Goal: Information Seeking & Learning: Compare options

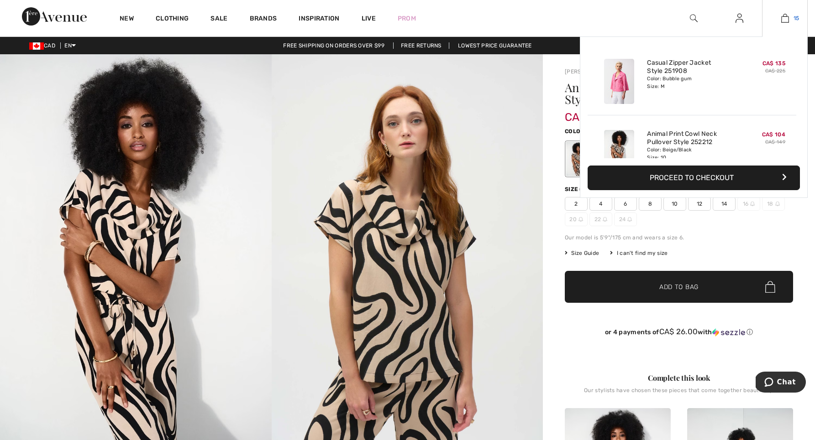
click at [785, 14] on img at bounding box center [785, 18] width 8 height 11
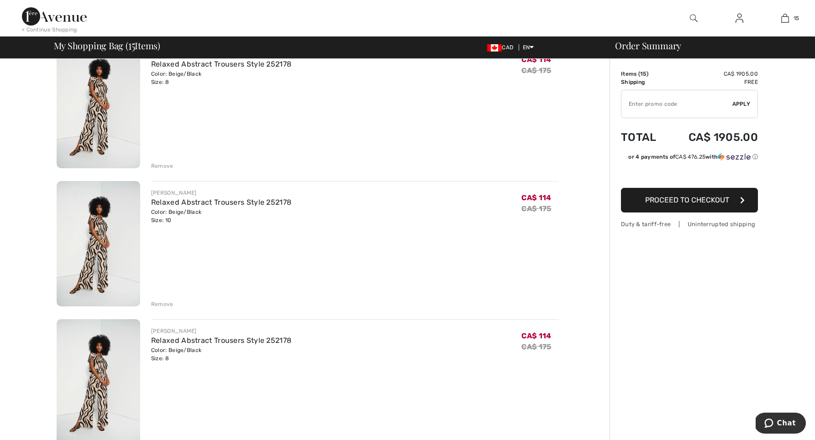
scroll to position [375, 0]
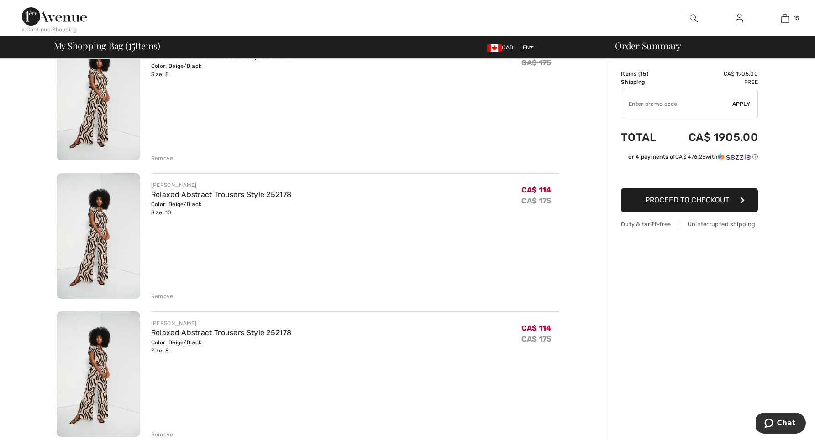
click at [160, 294] on div "Remove" at bounding box center [162, 297] width 22 height 8
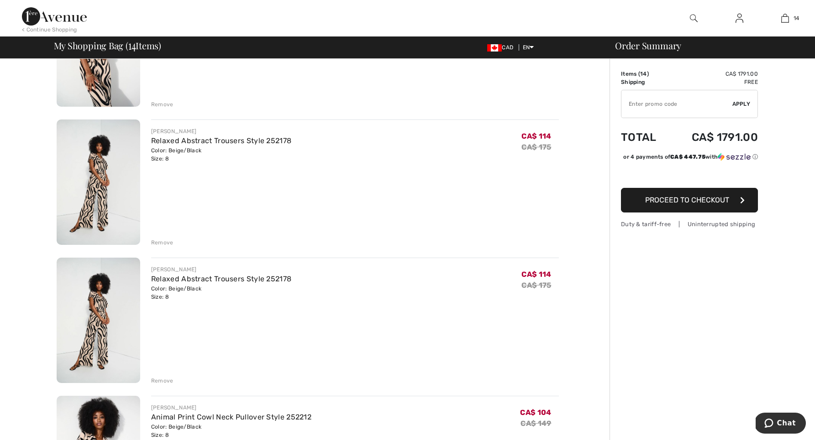
scroll to position [303, 0]
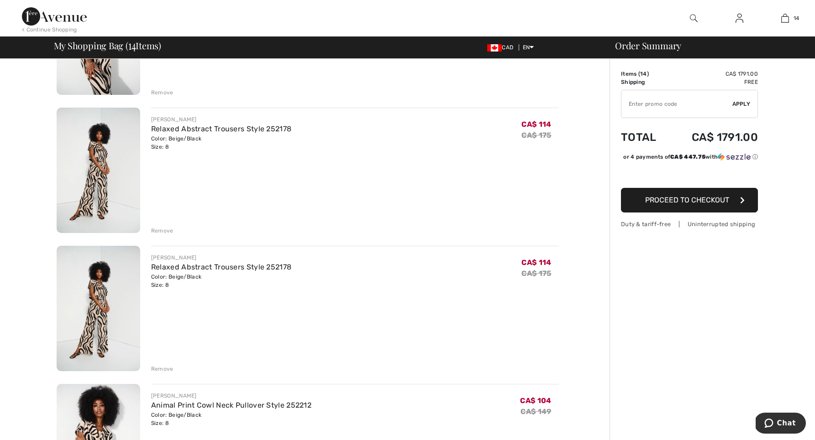
click at [158, 366] on div "Remove" at bounding box center [162, 369] width 22 height 8
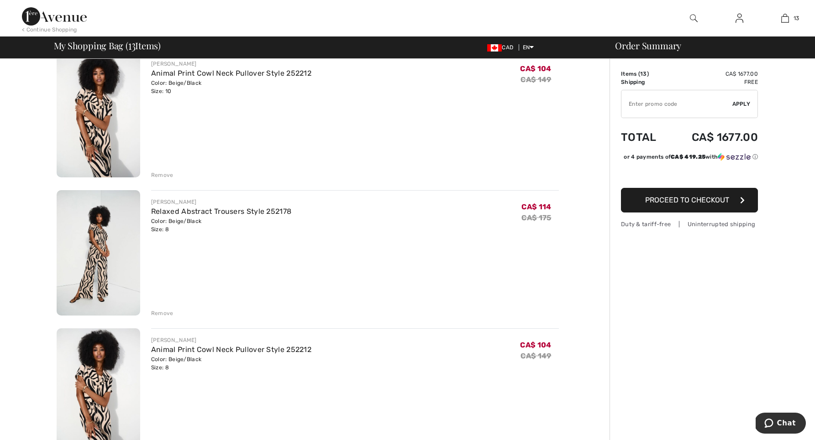
scroll to position [219, 0]
click at [210, 72] on link "Animal Print Cowl Neck Pullover Style 252212" at bounding box center [231, 74] width 160 height 9
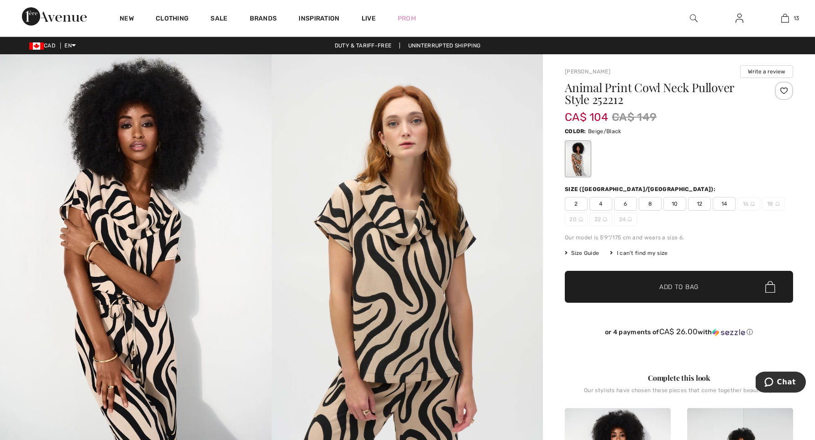
click at [584, 252] on span "Size Guide" at bounding box center [582, 253] width 34 height 8
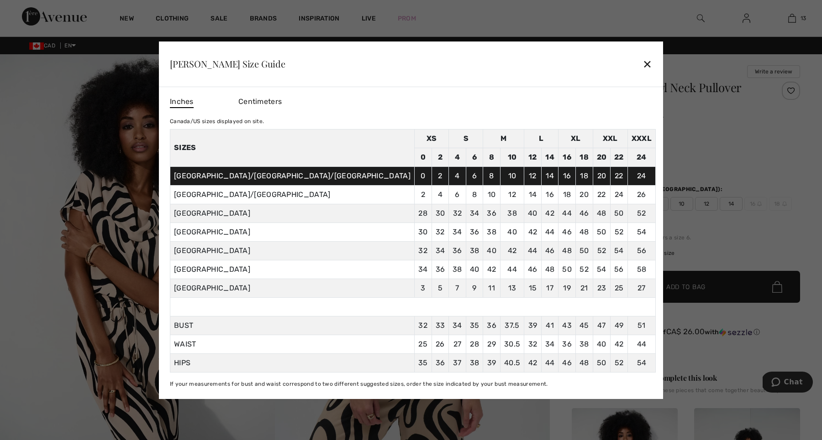
click at [642, 61] on div "✕" at bounding box center [647, 63] width 10 height 19
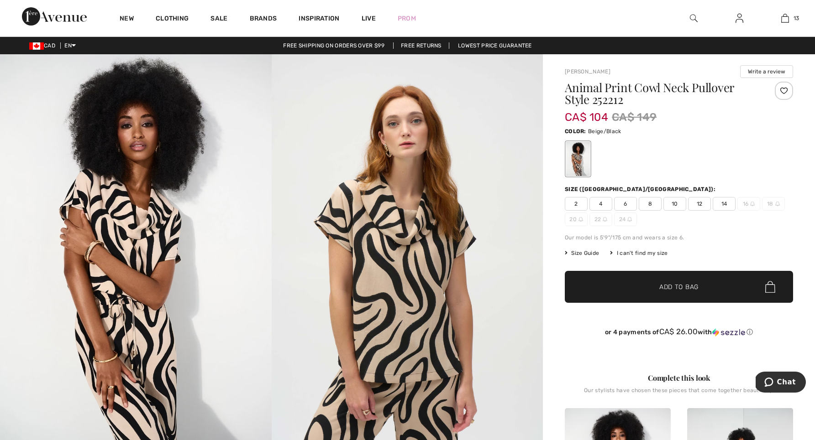
click at [674, 200] on span "10" at bounding box center [674, 204] width 23 height 14
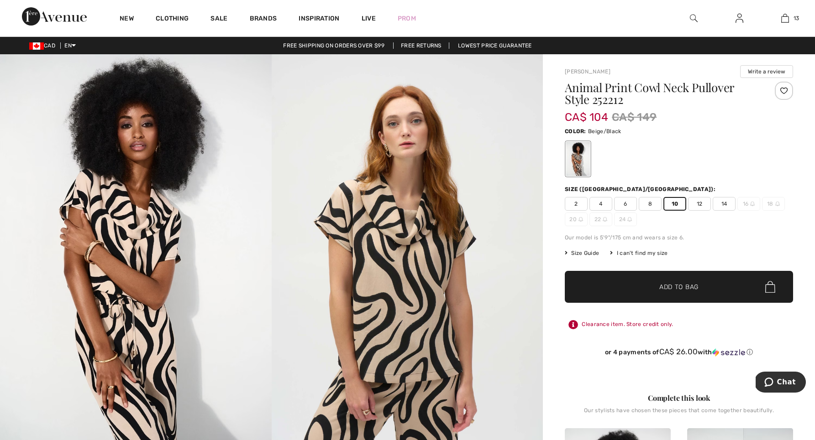
click at [672, 273] on span "✔ Added to Bag Add to Bag" at bounding box center [679, 287] width 228 height 32
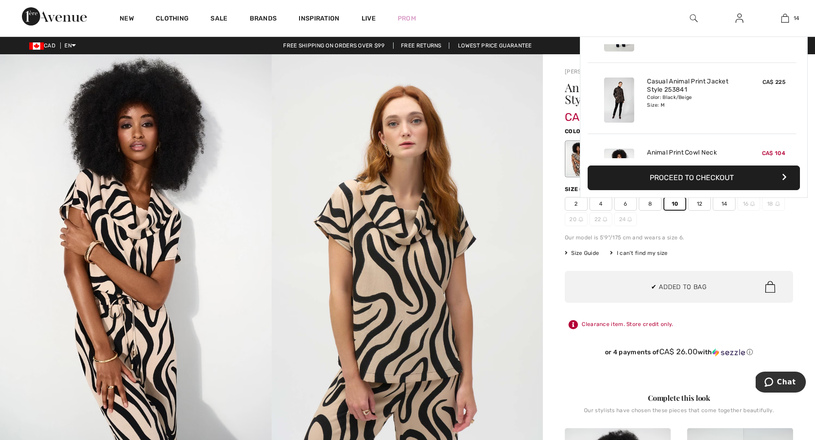
scroll to position [883, 0]
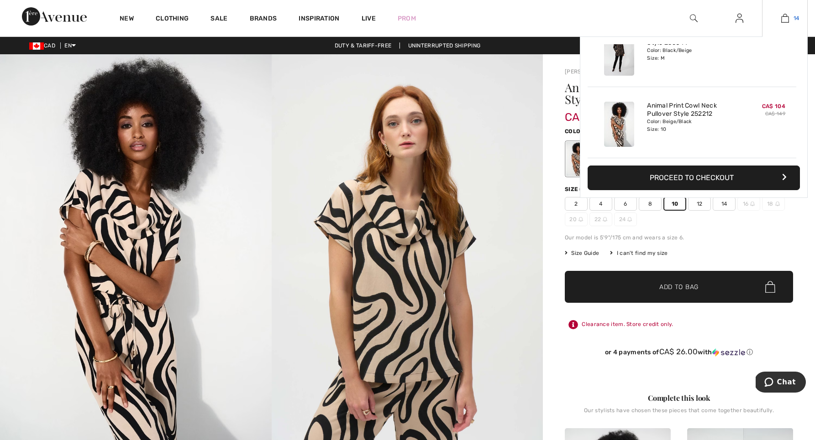
click at [781, 16] on img at bounding box center [785, 18] width 8 height 11
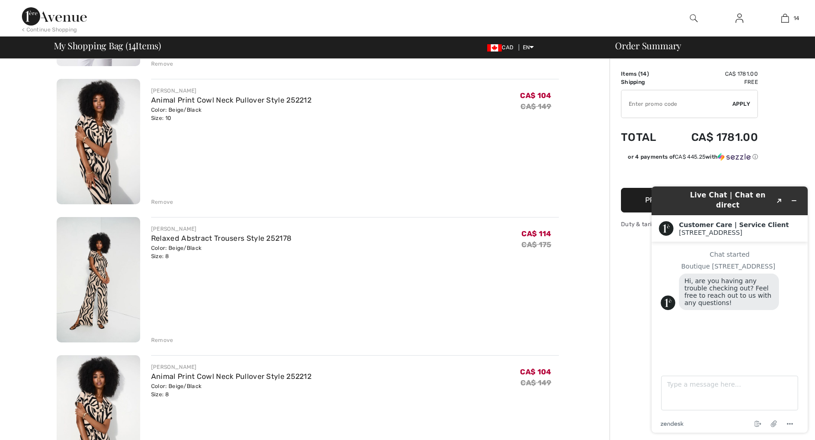
scroll to position [193, 0]
click at [667, 385] on textarea "Type a message here..." at bounding box center [729, 393] width 137 height 35
type textarea "Yes not sure if these are true to size. I am halfway between a 8 and a 10."
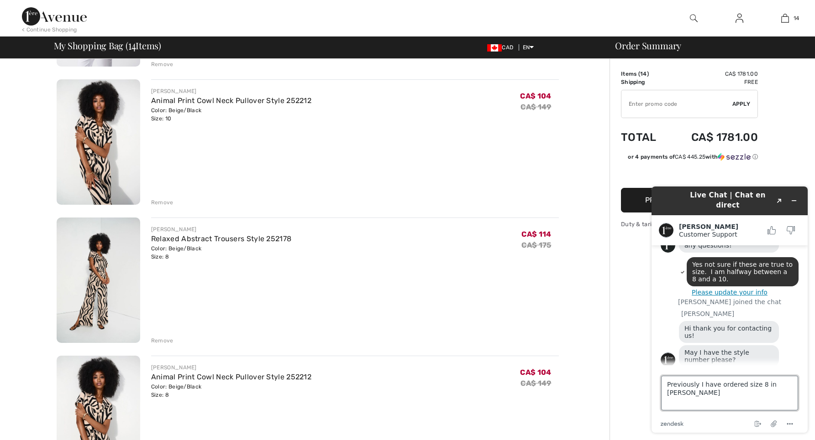
scroll to position [61, 0]
type textarea "Previously I have ordered size 8 in Joseph Ribkoff - yes Style 252178 an 252212"
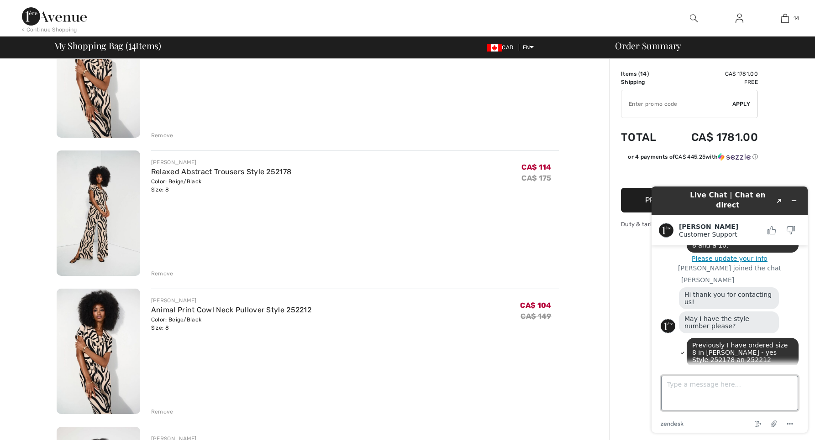
scroll to position [267, 0]
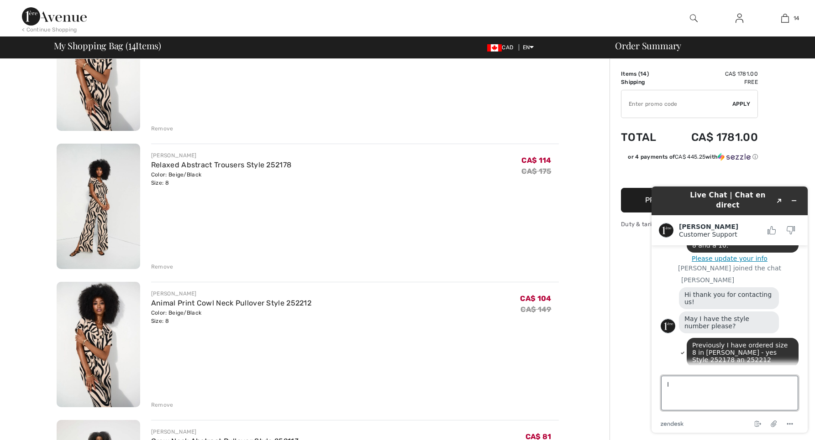
type textarea "I"
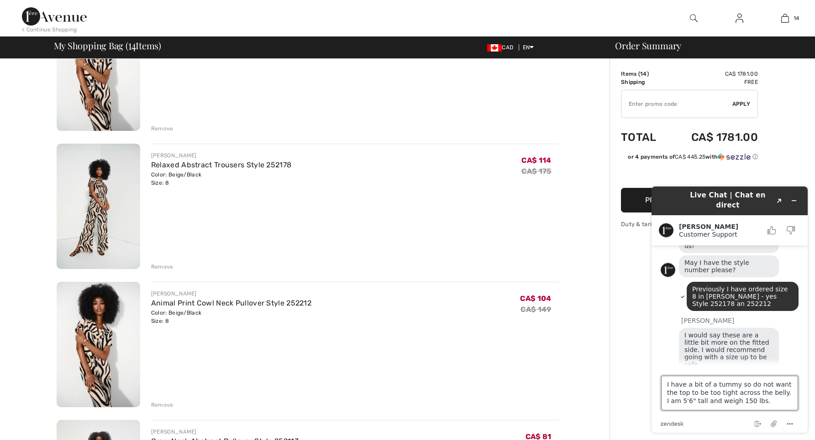
scroll to position [168, 0]
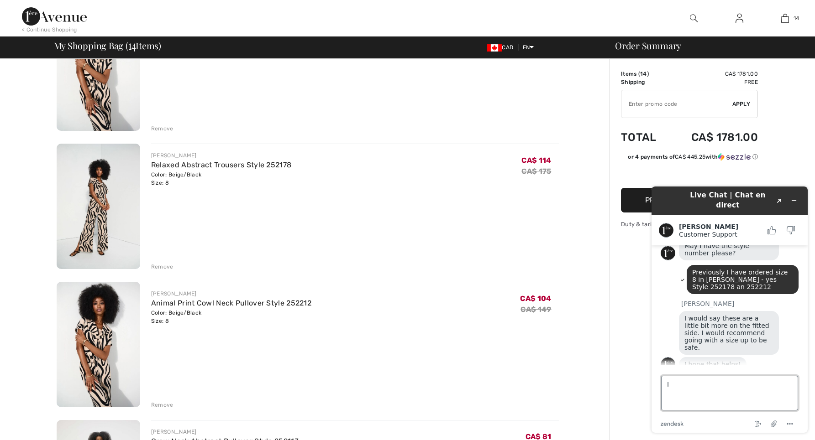
type textarea "I"
type textarea "alright thank you."
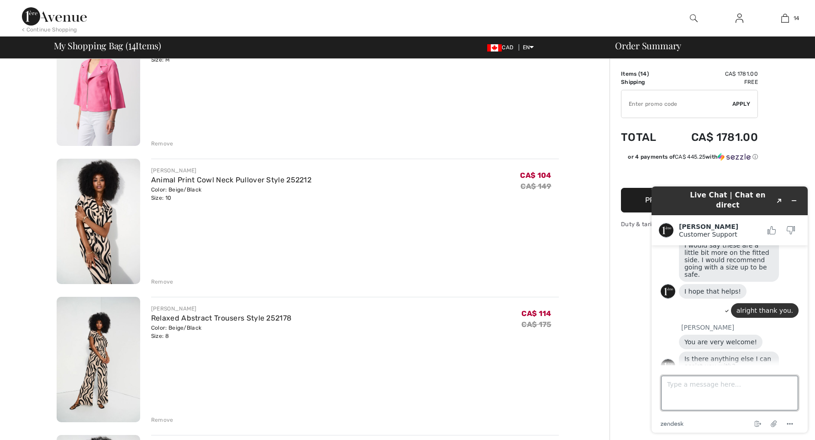
scroll to position [114, 0]
click at [197, 314] on link "Relaxed Abstract Trousers Style 252178" at bounding box center [221, 318] width 140 height 9
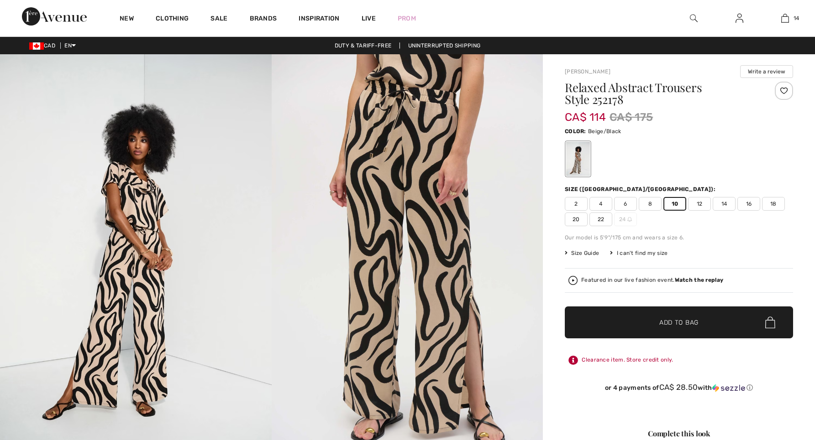
scroll to position [233, 0]
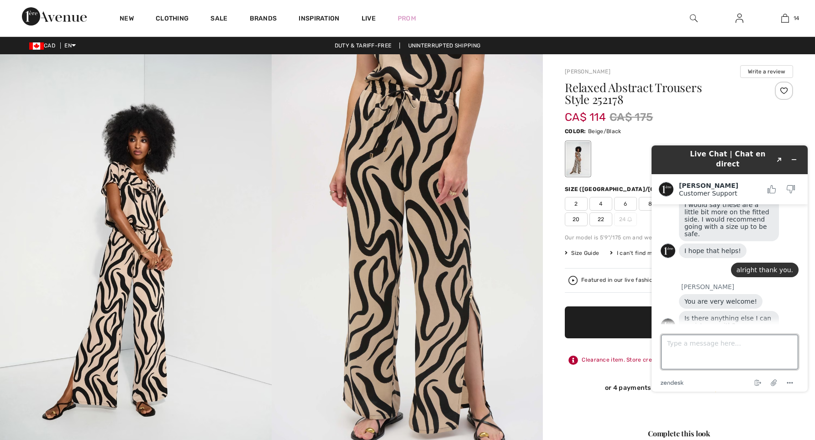
click at [669, 344] on textarea "Type a message here..." at bounding box center [729, 352] width 137 height 35
type textarea "No thank you"
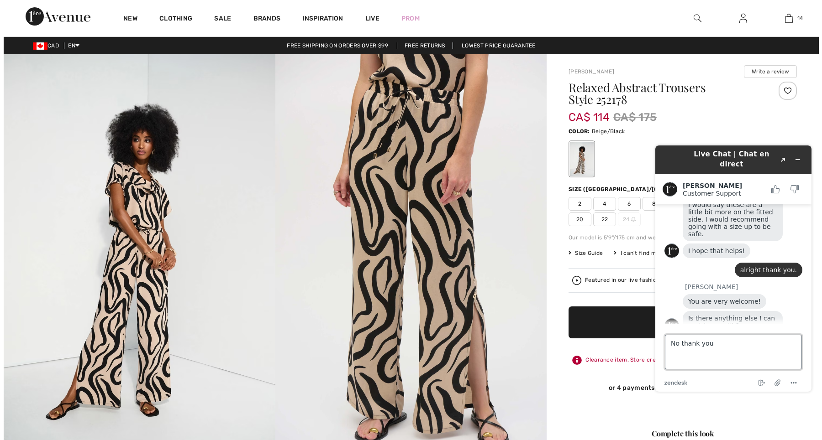
scroll to position [260, 0]
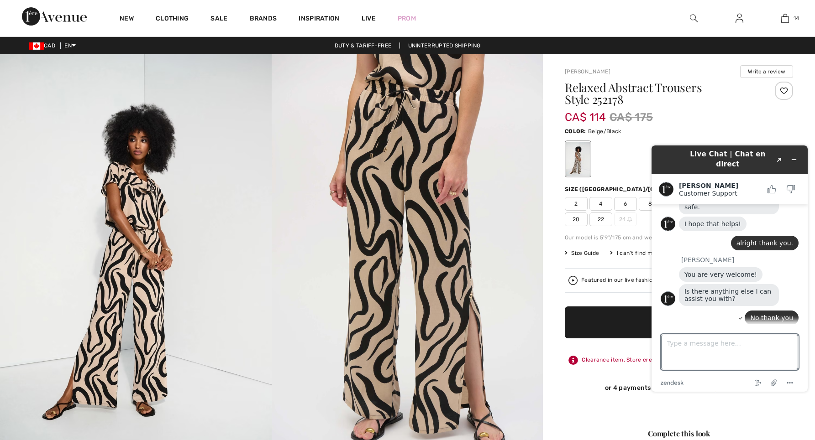
click at [520, 376] on img at bounding box center [408, 257] width 272 height 407
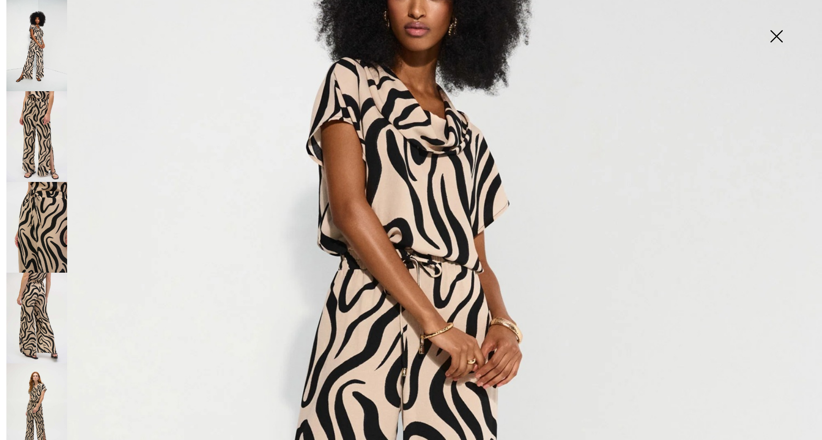
scroll to position [271, 0]
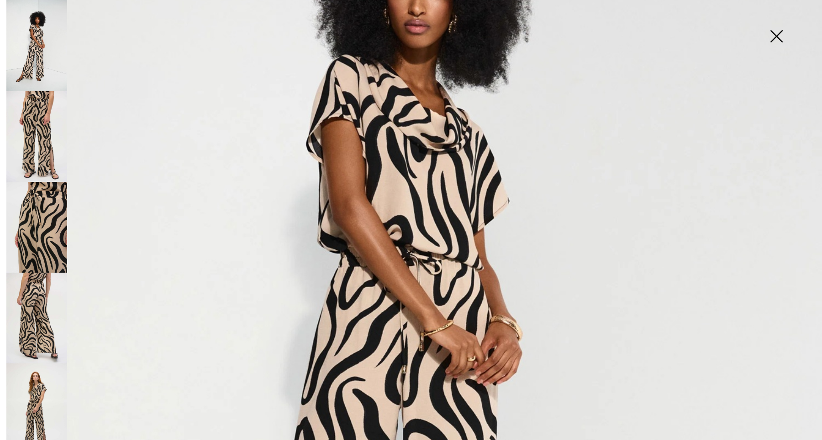
click at [33, 102] on img at bounding box center [36, 136] width 61 height 91
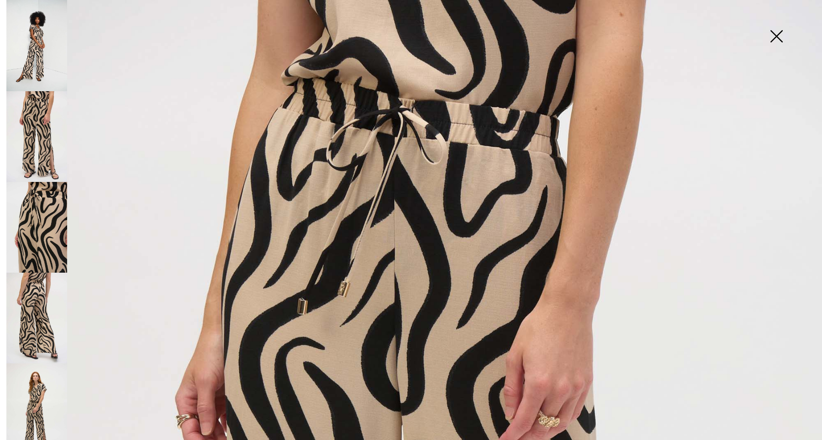
scroll to position [0, 0]
click at [34, 292] on img at bounding box center [36, 318] width 61 height 91
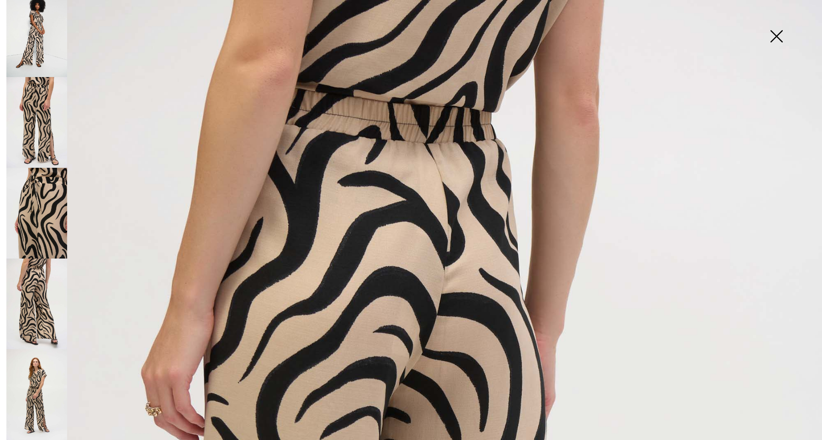
scroll to position [14, 0]
click at [30, 384] on img at bounding box center [36, 395] width 61 height 91
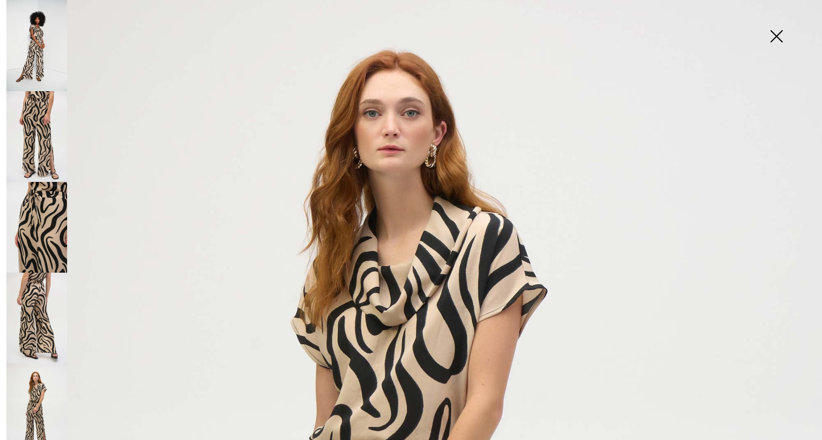
scroll to position [15, 0]
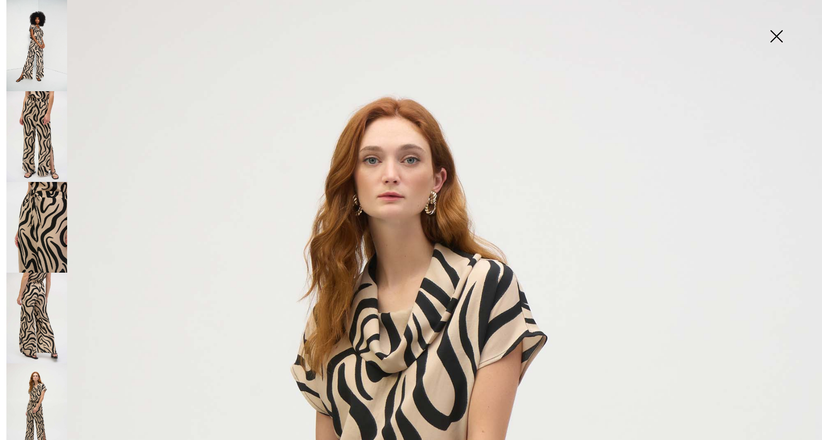
click at [31, 213] on img at bounding box center [36, 227] width 61 height 91
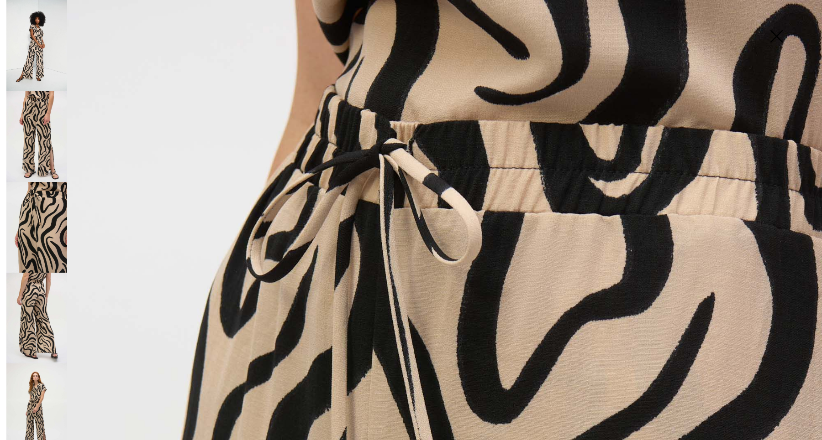
scroll to position [0, 0]
click at [39, 42] on img at bounding box center [36, 45] width 61 height 91
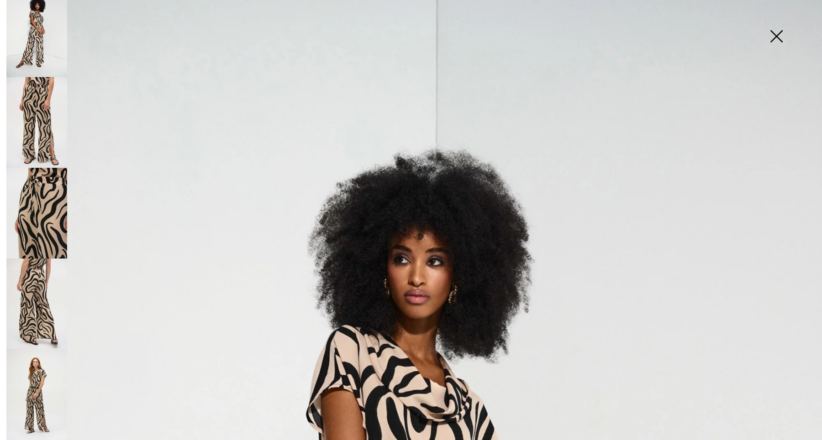
click at [774, 34] on img at bounding box center [776, 37] width 46 height 47
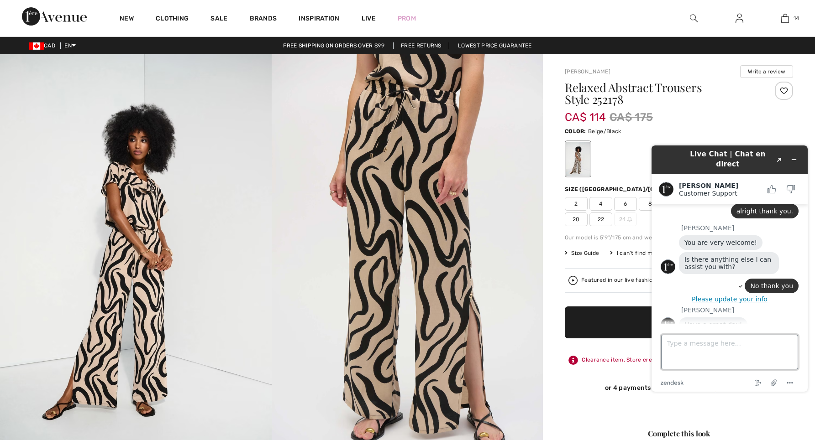
click at [667, 344] on textarea "Type a message here..." at bounding box center [729, 352] width 137 height 35
type textarea "Can I return if it is too bi"
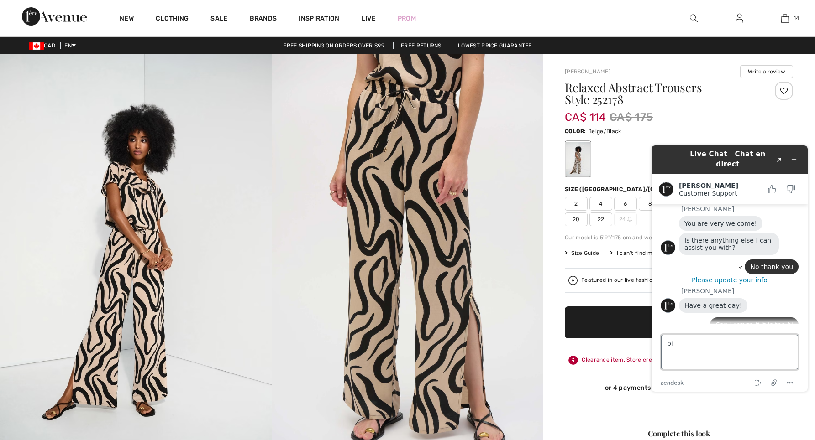
type textarea "big"
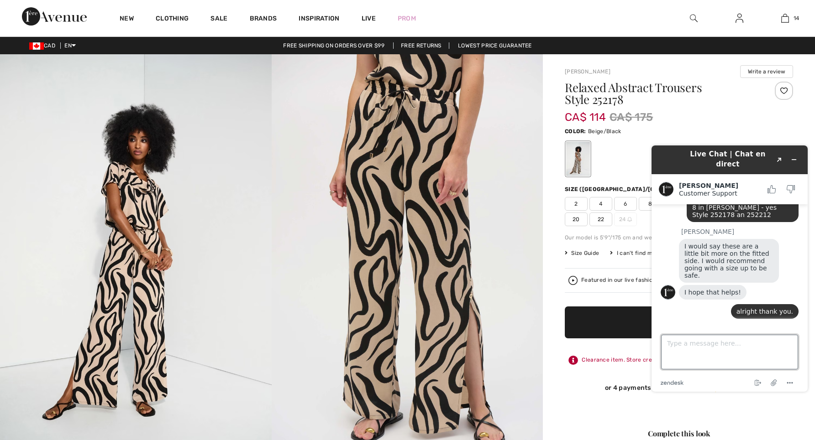
scroll to position [191, 0]
type textarea "I realized store credit"
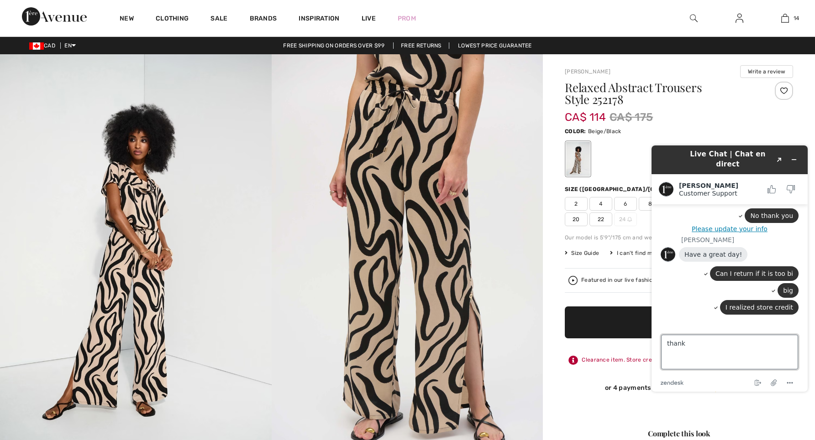
type textarea "thanks"
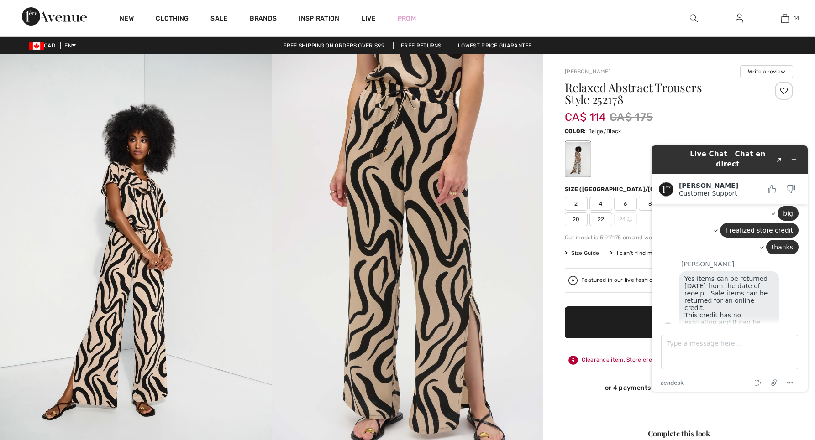
scroll to position [438, 0]
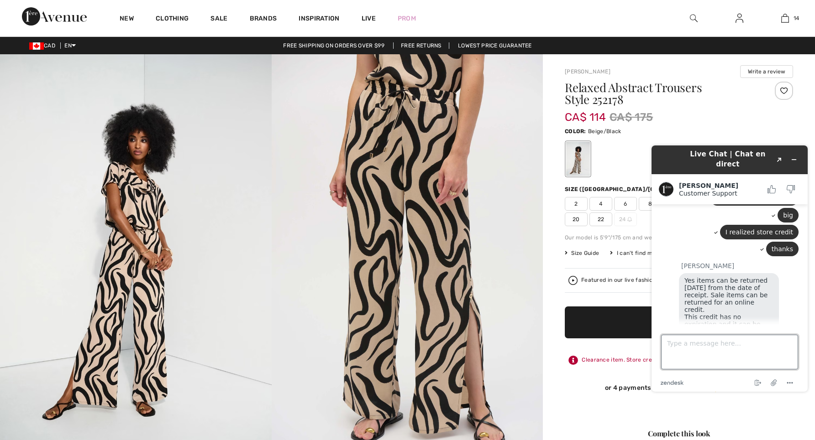
click at [666, 343] on textarea "Type a message here..." at bounding box center [729, 352] width 137 height 35
type textarea "thank you"
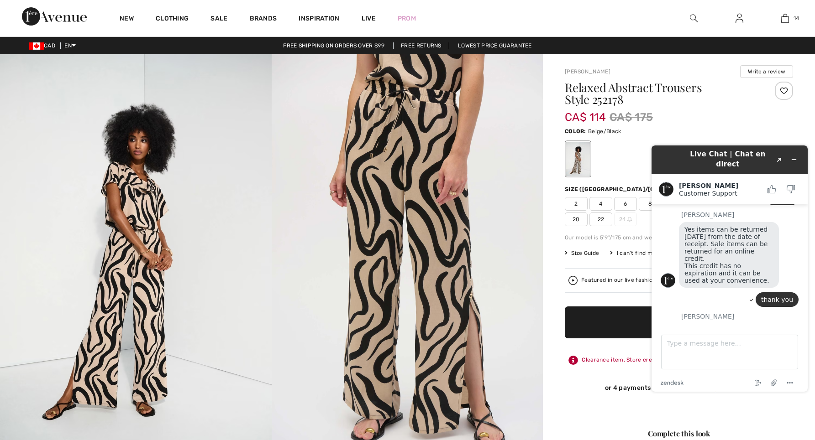
scroll to position [489, 0]
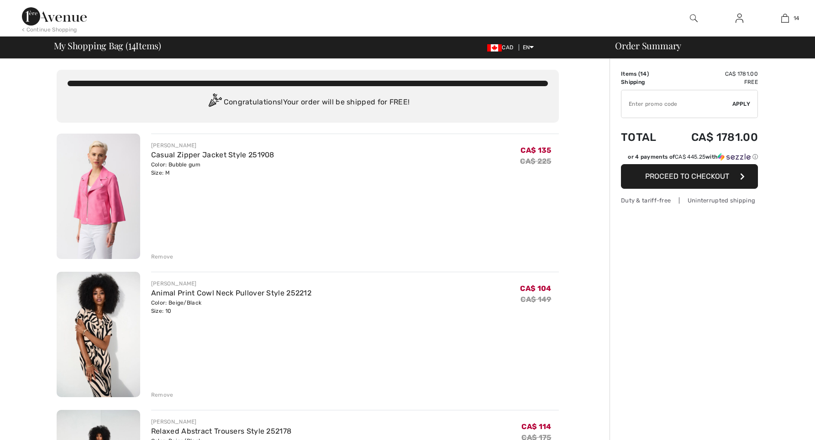
checkbox input "true"
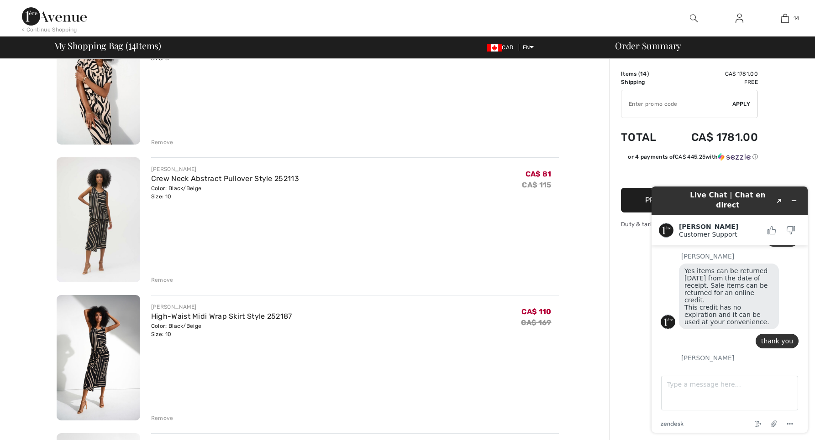
scroll to position [530, 0]
click at [156, 276] on div "Remove" at bounding box center [162, 279] width 22 height 8
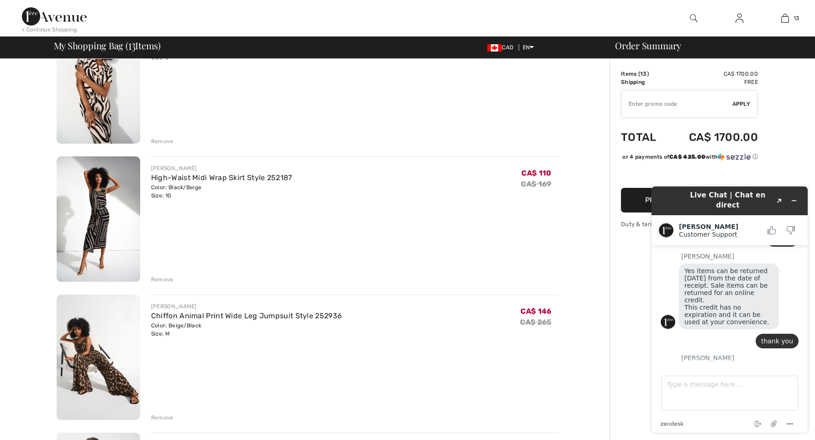
click at [162, 277] on div "Remove" at bounding box center [162, 280] width 22 height 8
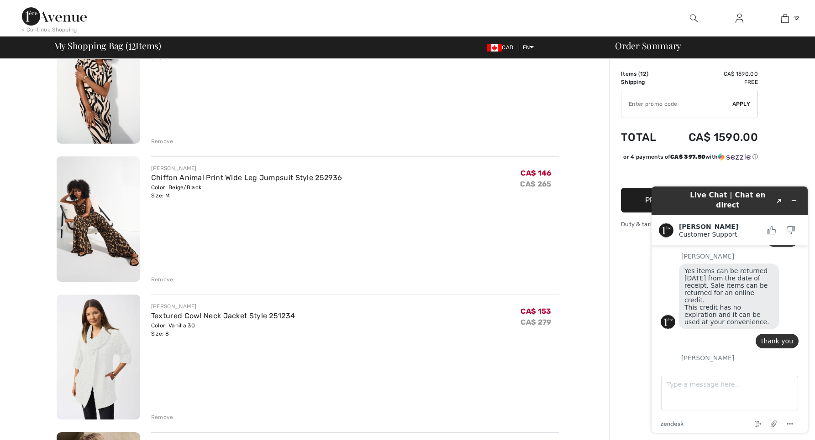
click at [155, 277] on div "Remove" at bounding box center [162, 280] width 22 height 8
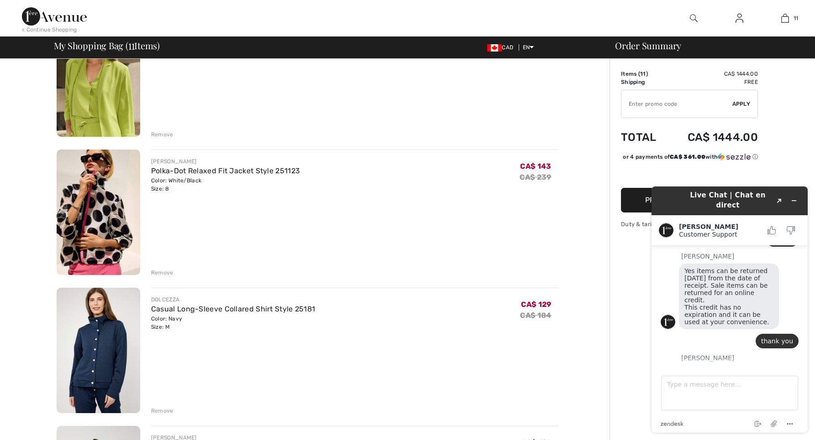
scroll to position [821, 0]
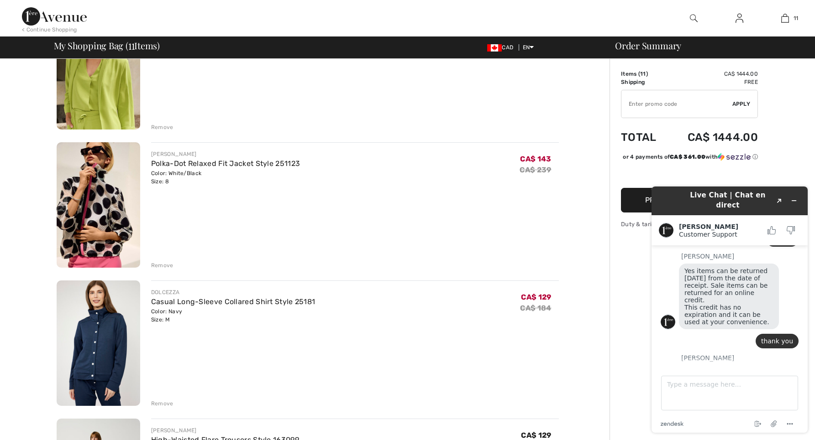
click at [160, 263] on div "Remove" at bounding box center [162, 266] width 22 height 8
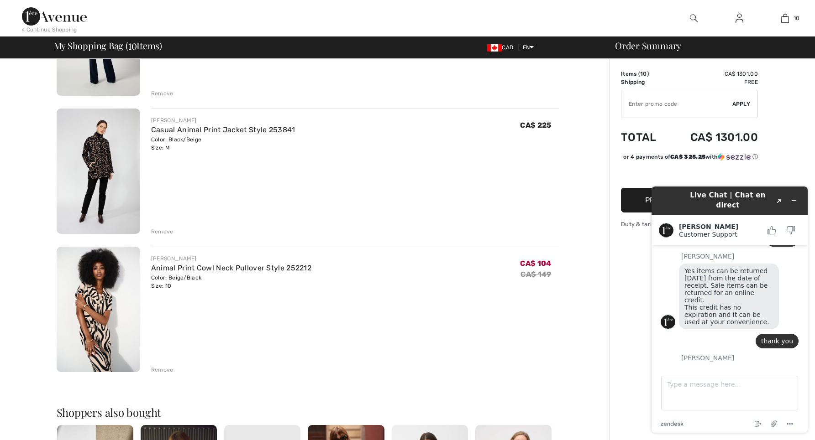
scroll to position [1093, 0]
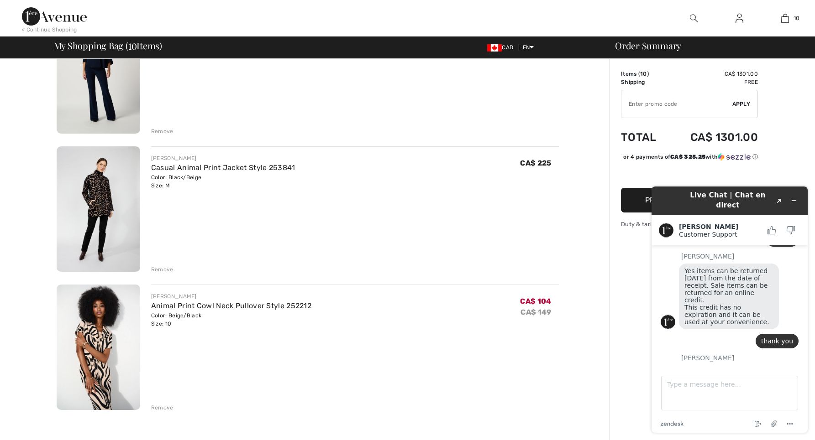
click at [161, 404] on div "Remove" at bounding box center [162, 408] width 22 height 8
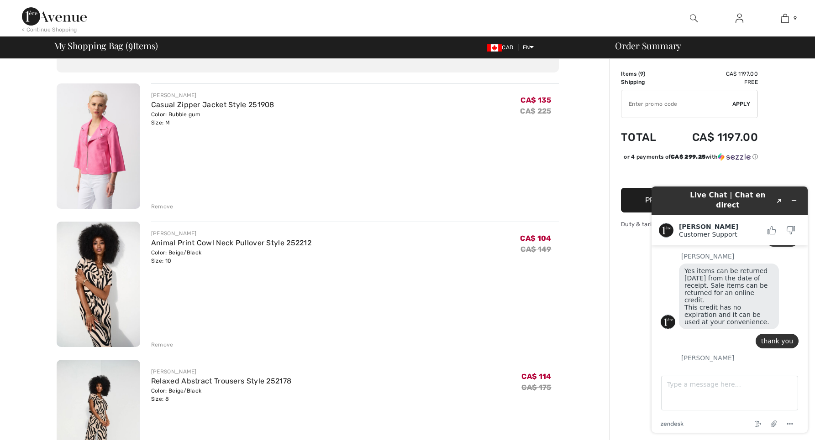
scroll to position [46, 0]
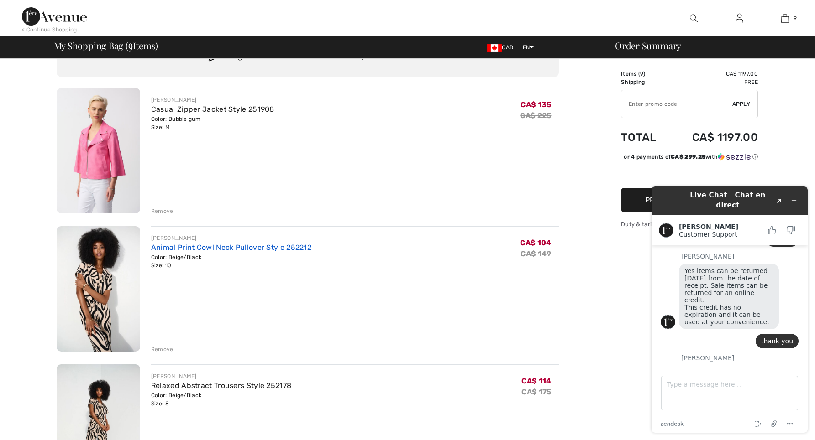
click at [201, 247] on link "Animal Print Cowl Neck Pullover Style 252212" at bounding box center [231, 247] width 160 height 9
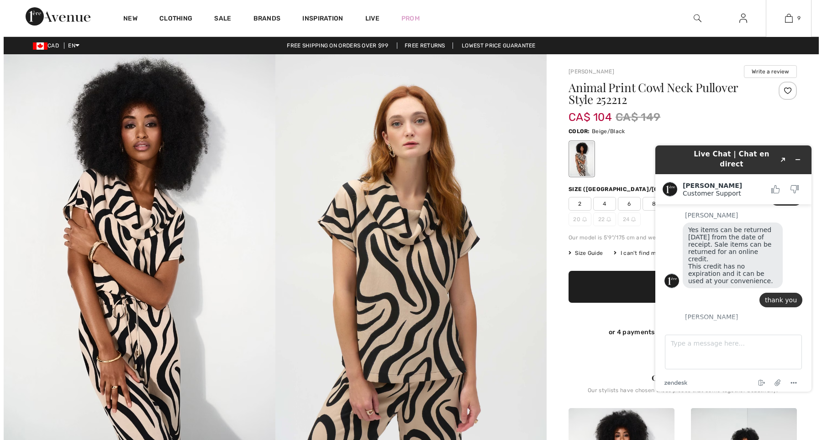
scroll to position [505, 0]
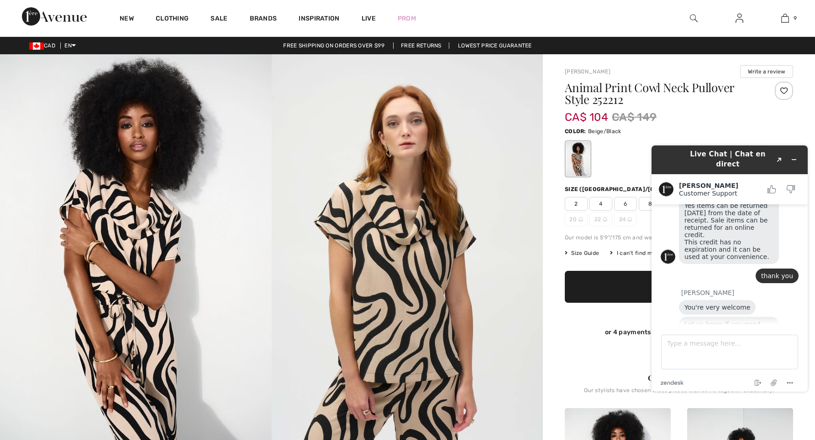
click at [691, 13] on img at bounding box center [694, 18] width 8 height 11
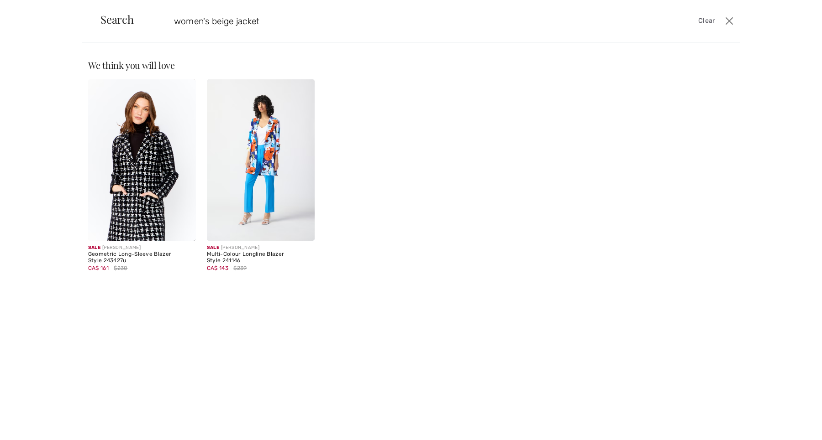
click at [236, 20] on input "women's beige jacket" at bounding box center [375, 20] width 416 height 27
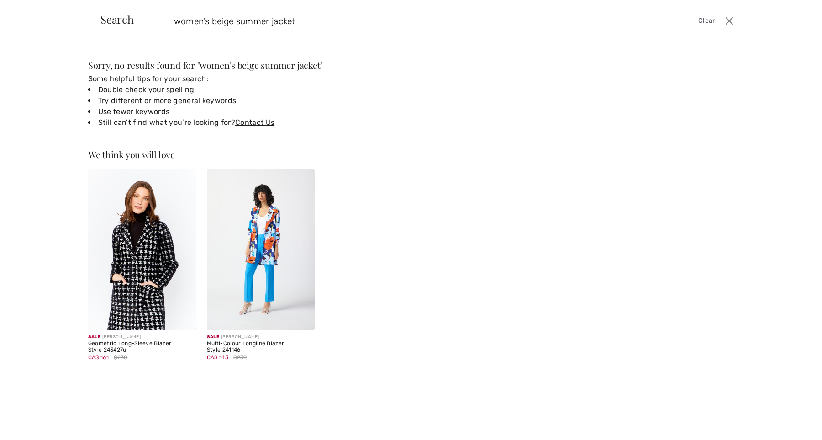
click at [298, 19] on input "women's beige summer jacket" at bounding box center [375, 20] width 416 height 27
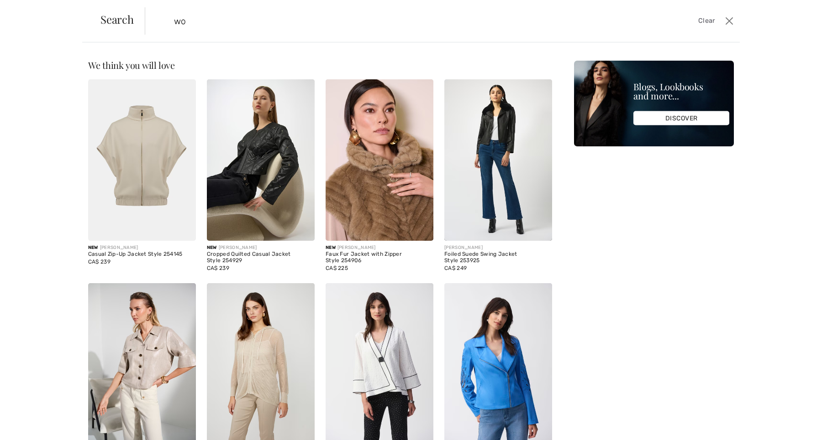
type input "w"
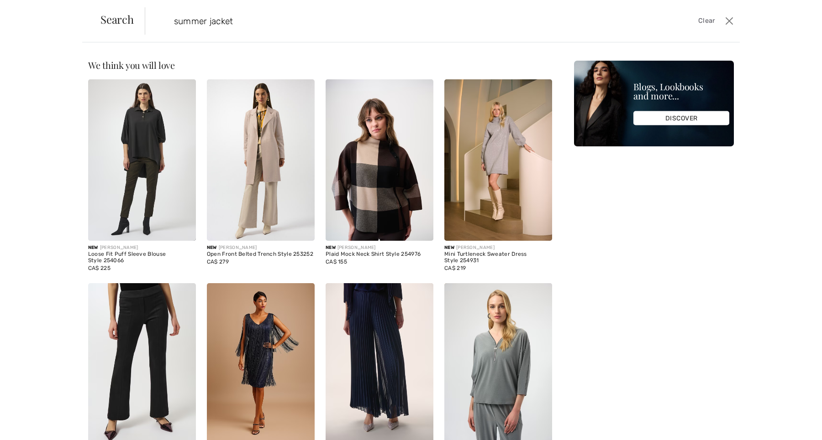
type input "summer jacket"
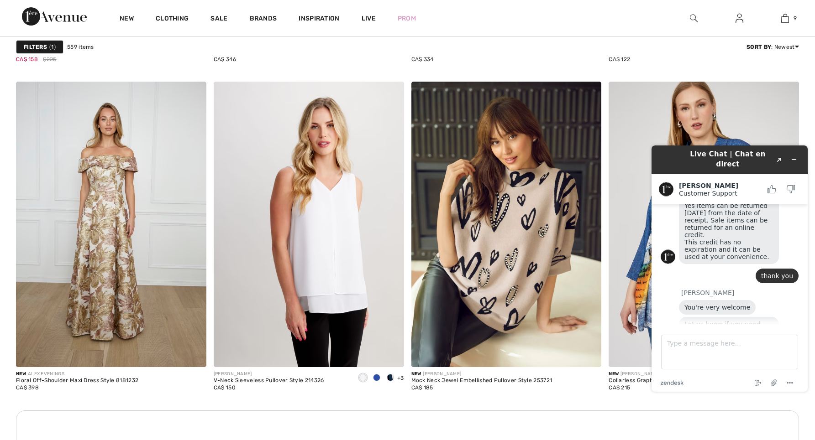
scroll to position [1024, 0]
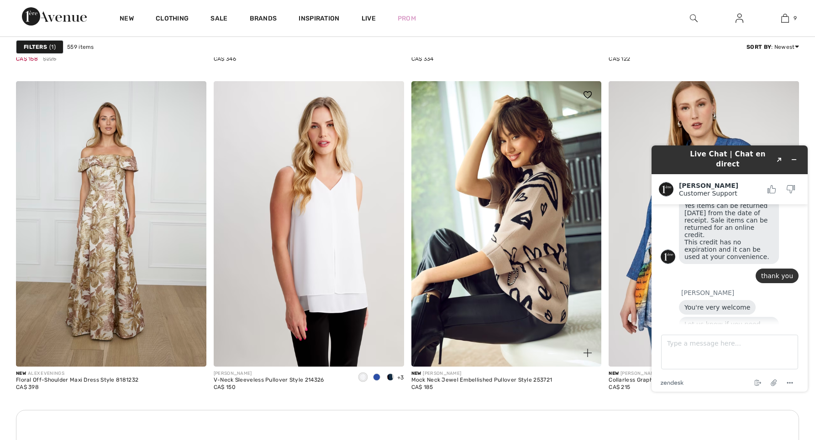
click at [497, 251] on img at bounding box center [506, 223] width 190 height 285
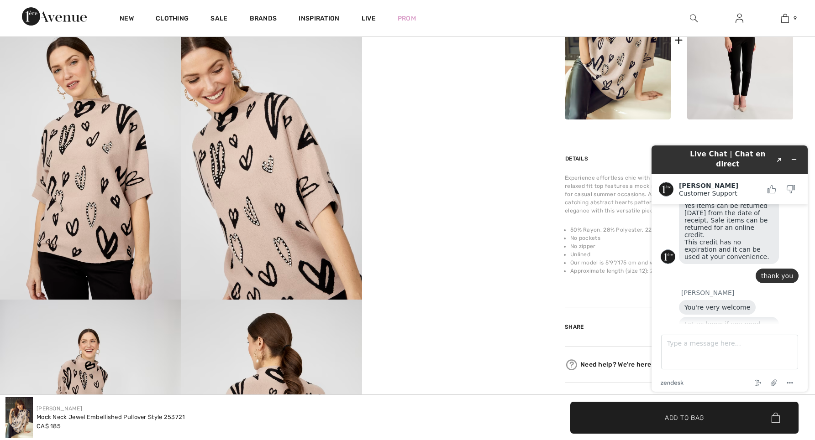
scroll to position [421, 0]
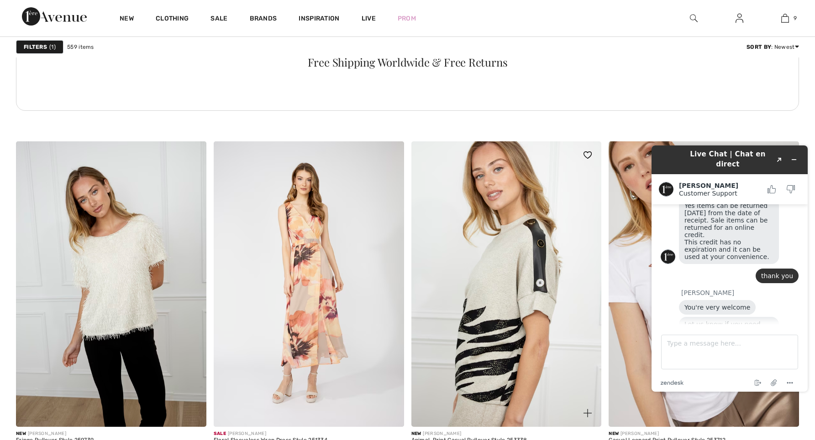
scroll to position [1432, 0]
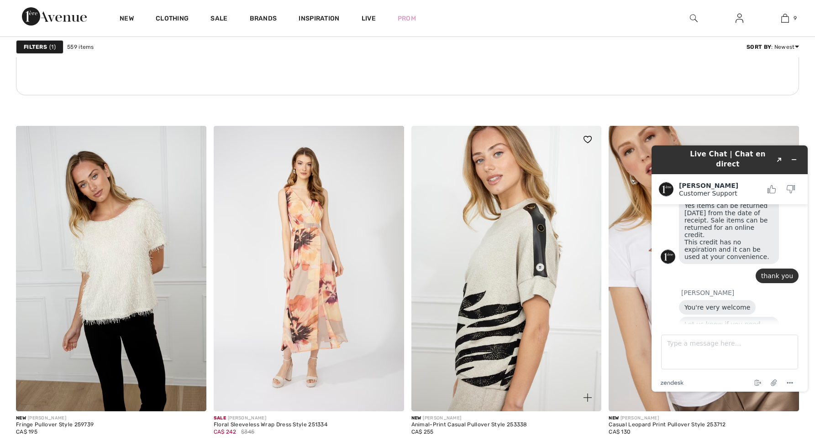
click at [492, 293] on img at bounding box center [506, 268] width 190 height 285
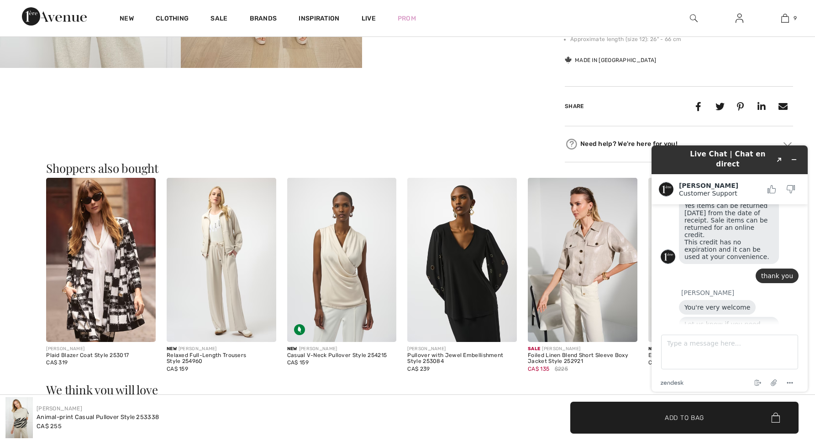
scroll to position [669, 0]
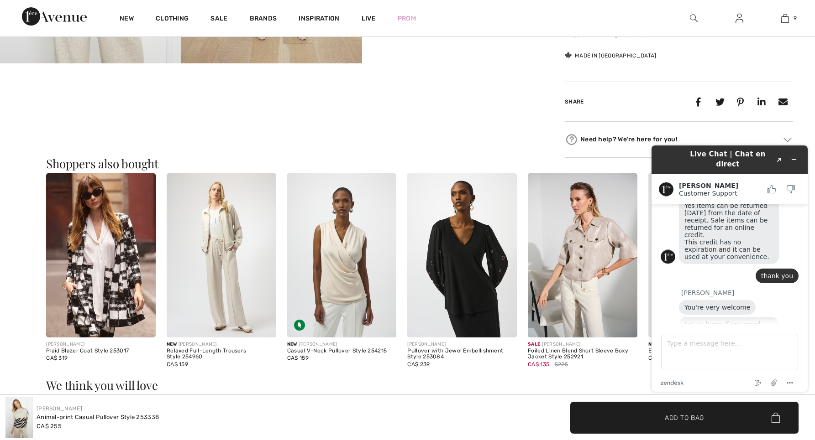
click at [209, 265] on img at bounding box center [222, 255] width 110 height 164
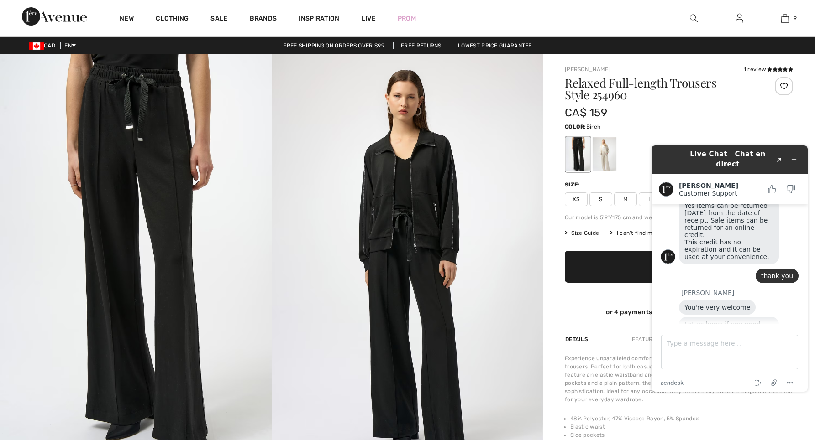
click at [604, 155] on div at bounding box center [604, 154] width 24 height 34
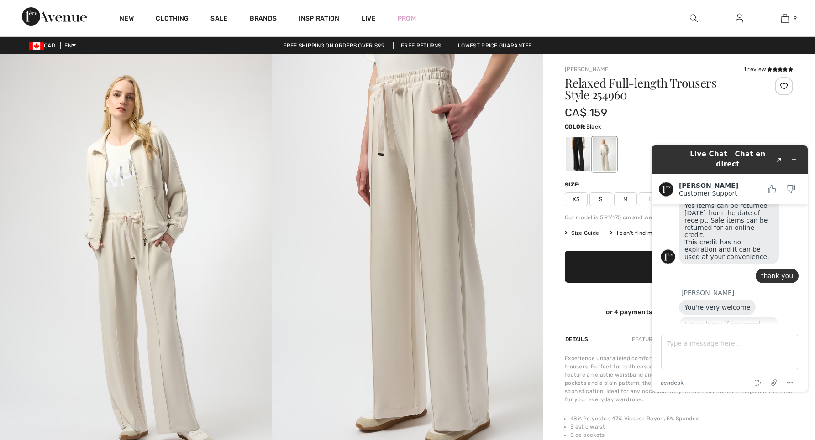
click at [577, 146] on div at bounding box center [578, 154] width 24 height 34
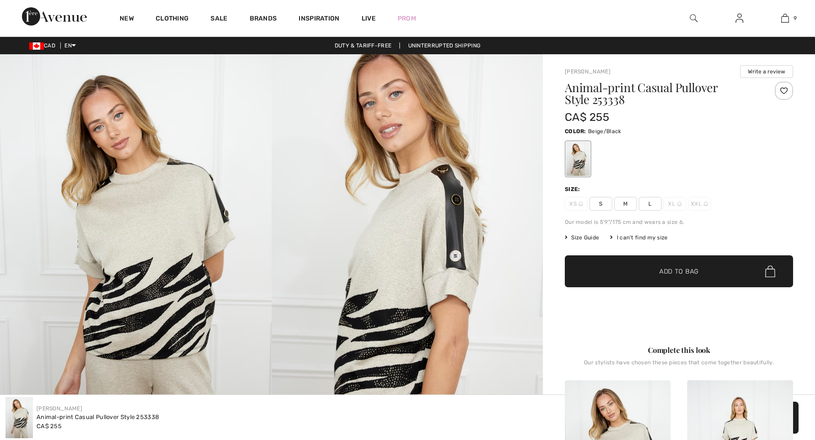
checkbox input "true"
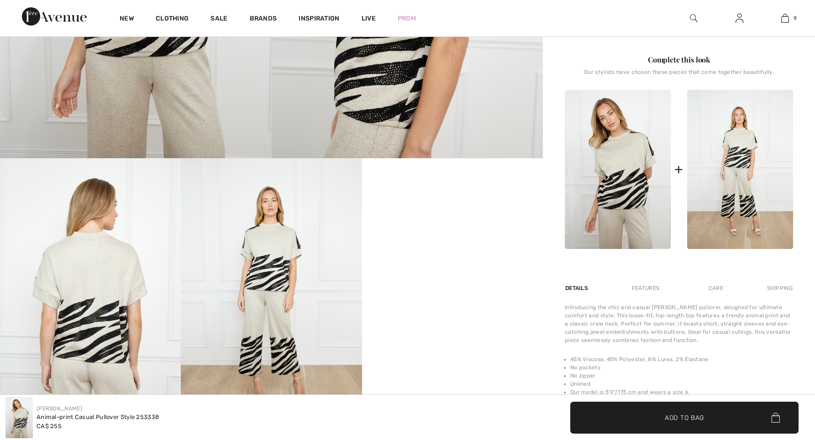
scroll to position [505, 0]
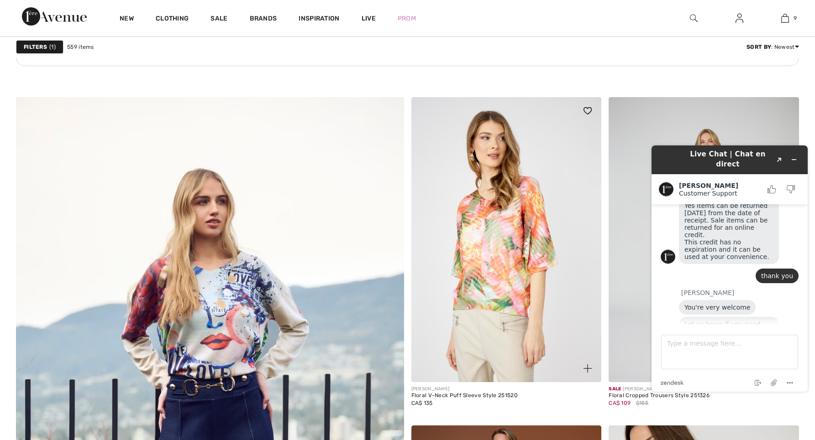
scroll to position [2596, 0]
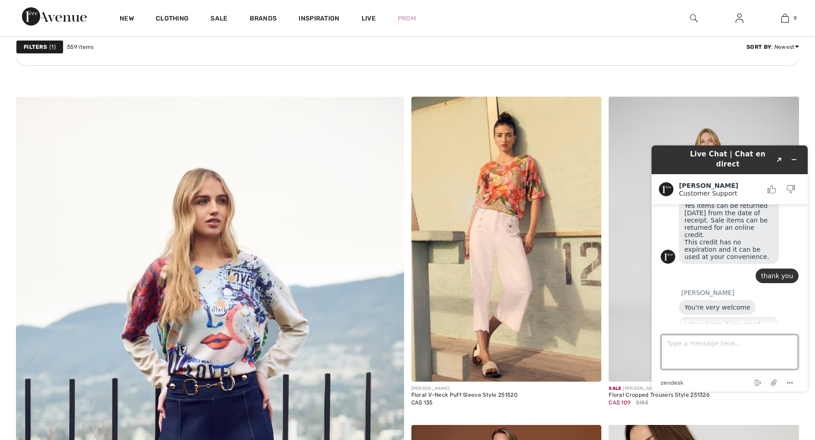
click at [667, 342] on textarea "Type a message here..." at bounding box center [729, 352] width 137 height 35
type textarea "thank you"
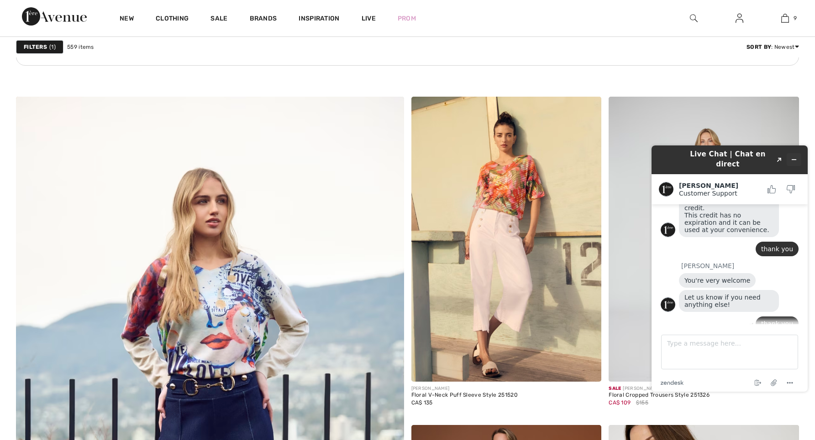
click at [795, 153] on button "Minimize widget" at bounding box center [793, 159] width 15 height 13
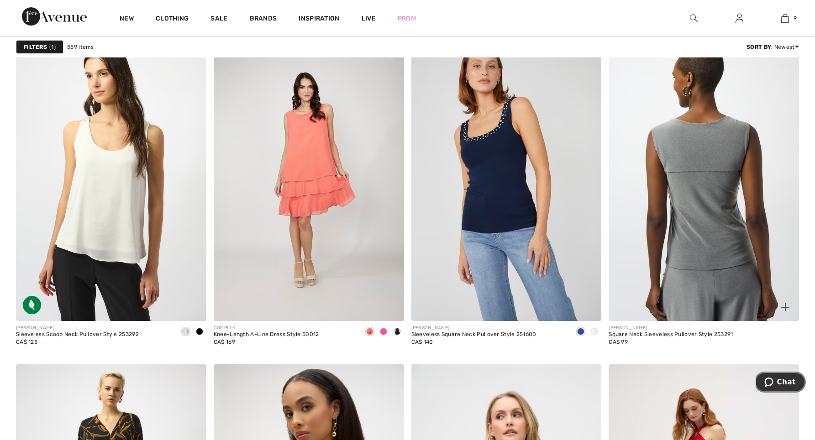
scroll to position [3274, 0]
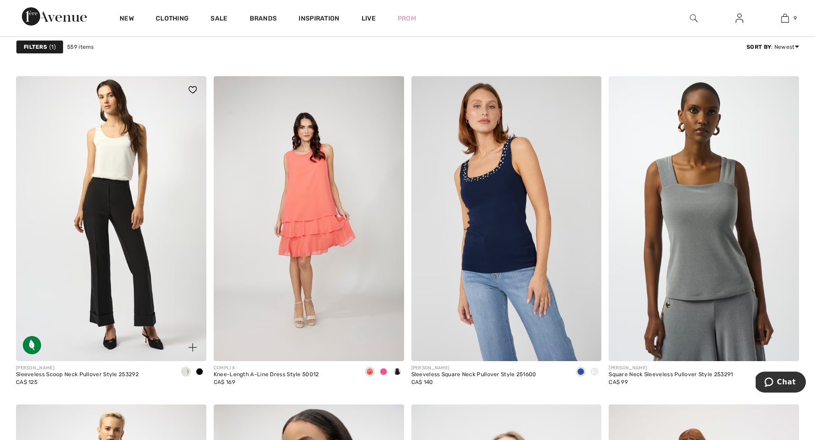
click at [108, 241] on img at bounding box center [111, 218] width 190 height 285
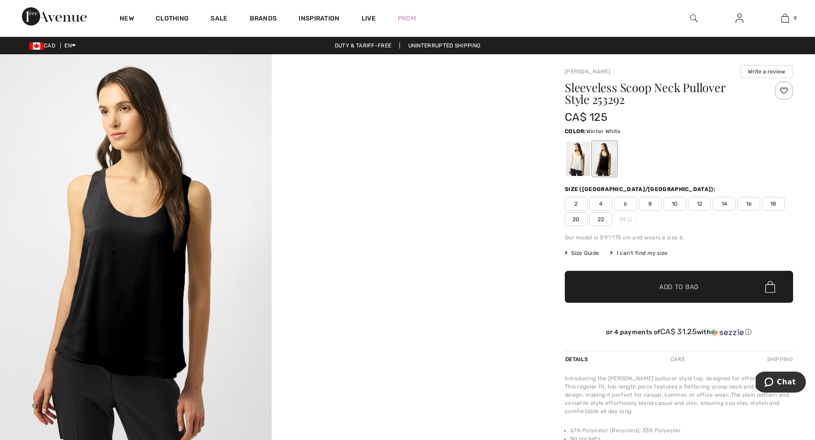
click at [576, 154] on div at bounding box center [578, 159] width 24 height 34
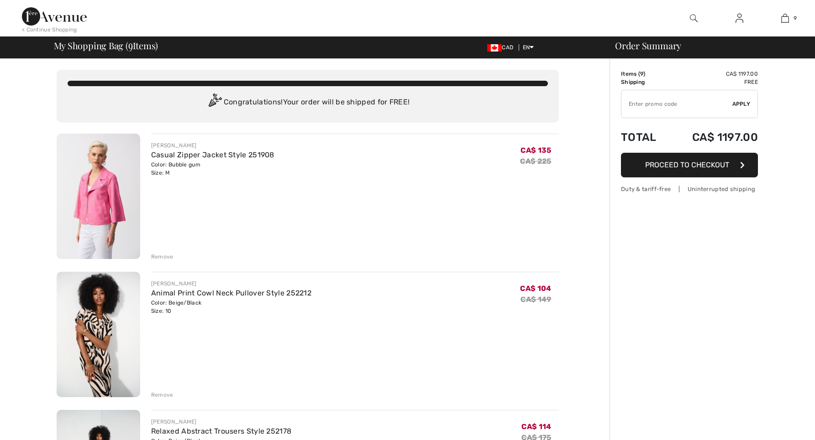
checkbox input "true"
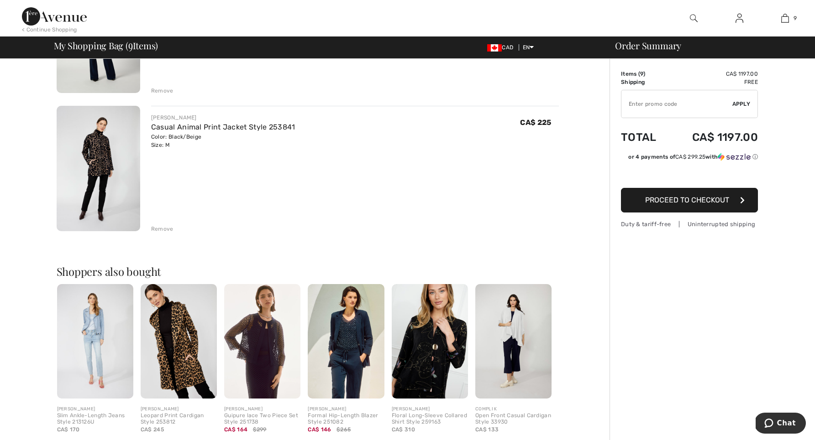
scroll to position [1136, 0]
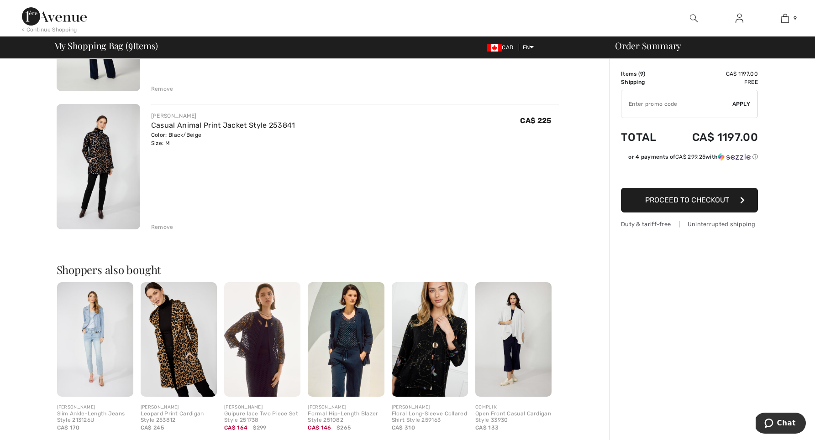
click at [440, 359] on img at bounding box center [430, 340] width 76 height 115
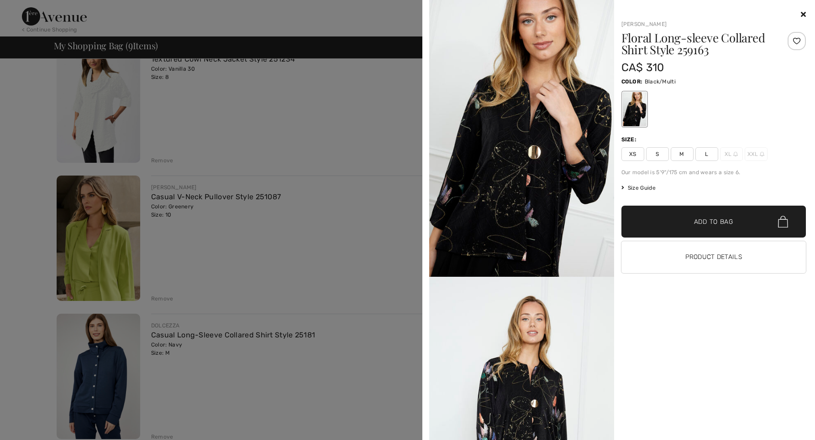
scroll to position [641, 0]
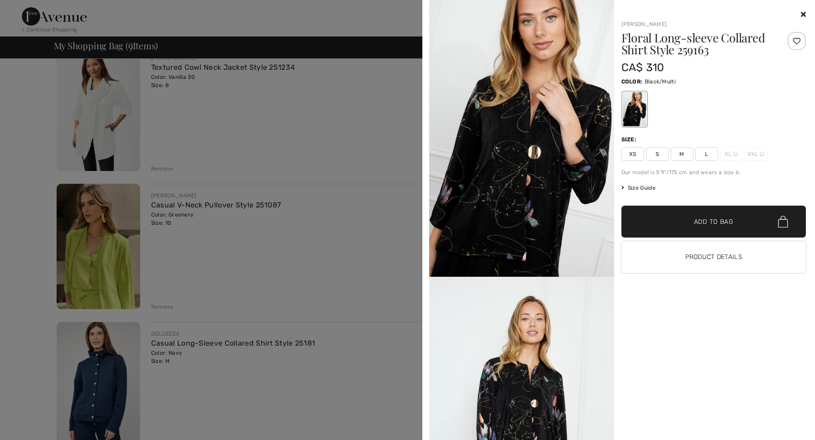
click at [351, 142] on div at bounding box center [407, 220] width 815 height 440
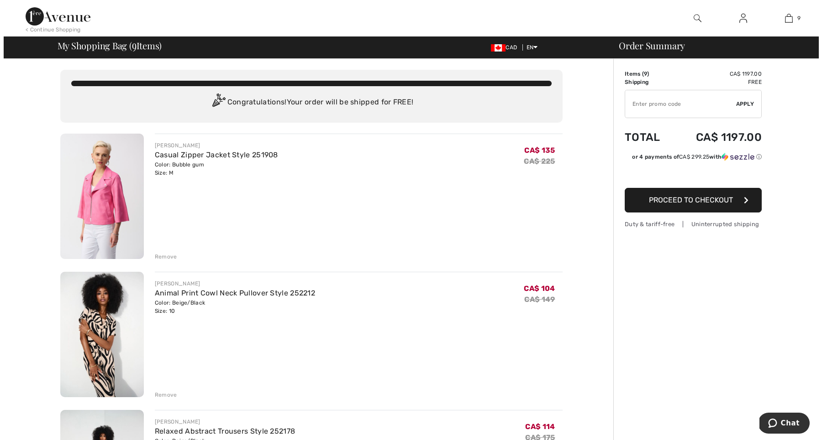
scroll to position [0, 0]
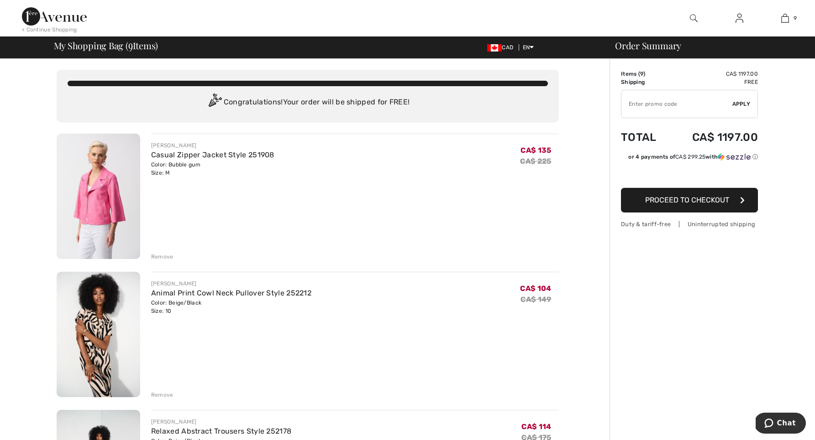
click at [692, 14] on img at bounding box center [694, 18] width 8 height 11
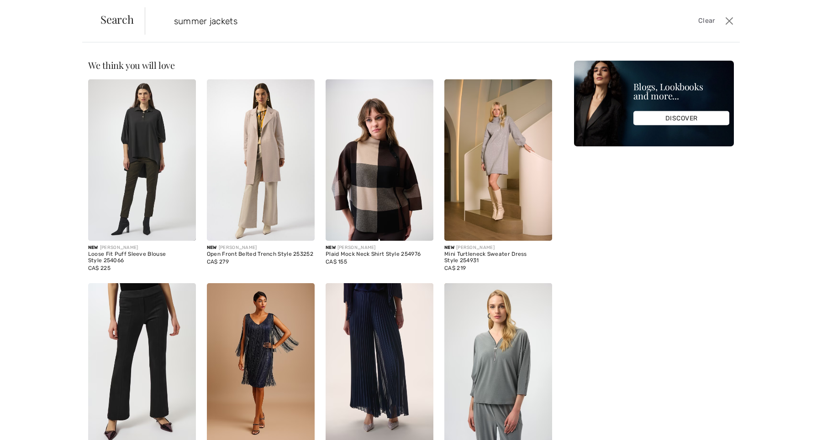
type input "summer jackets"
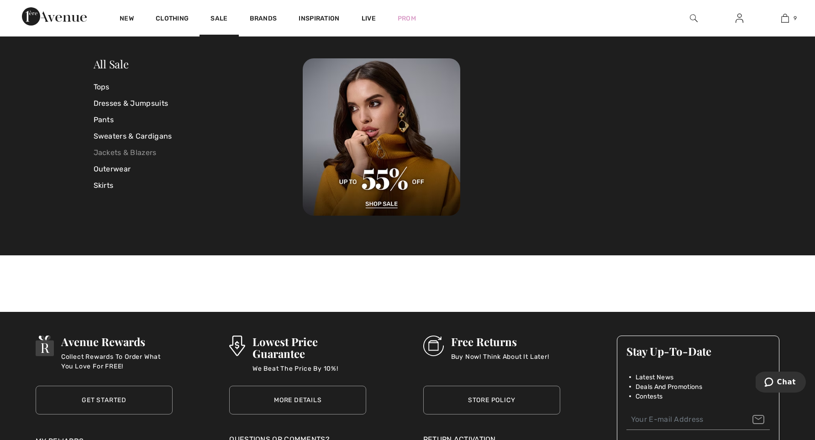
click at [140, 150] on link "Jackets & Blazers" at bounding box center [198, 153] width 209 height 16
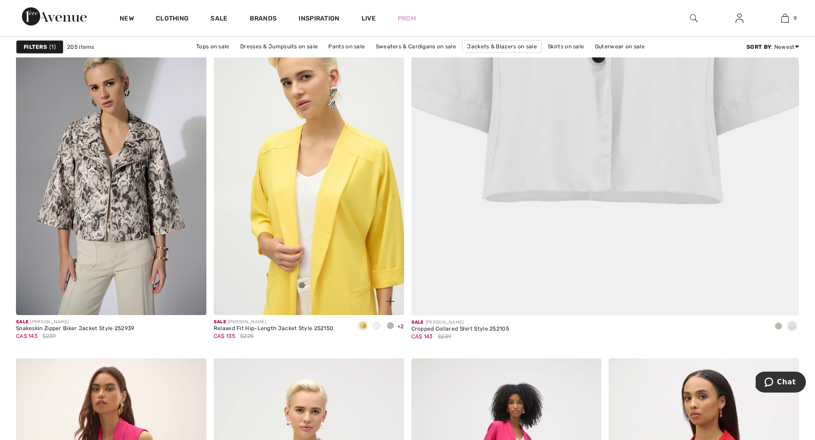
scroll to position [444, 0]
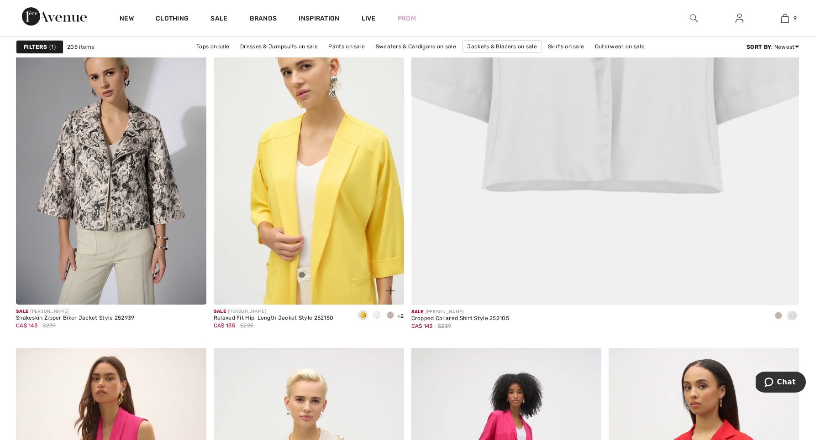
click at [342, 246] on img at bounding box center [309, 162] width 190 height 285
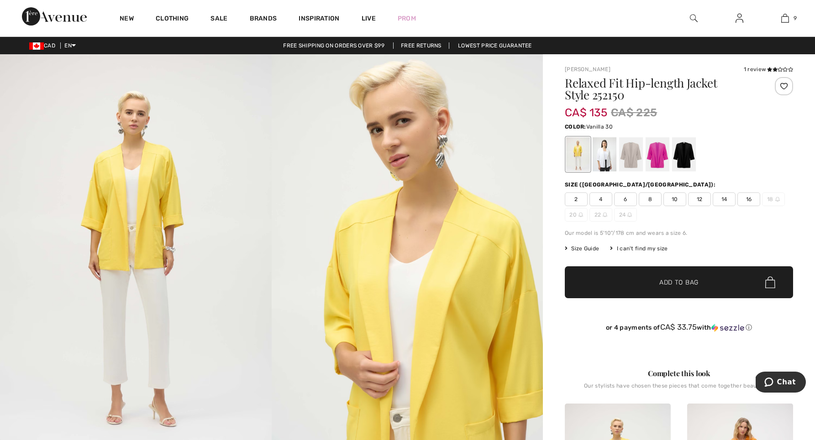
click at [598, 156] on div at bounding box center [604, 154] width 24 height 34
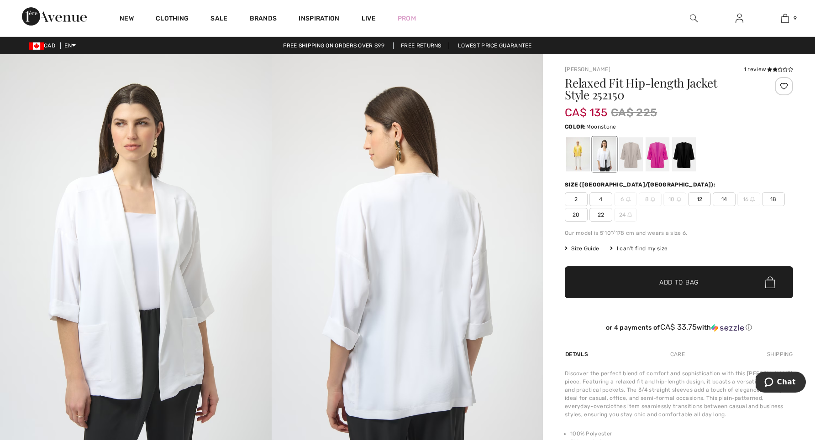
click at [632, 150] on div at bounding box center [631, 154] width 24 height 34
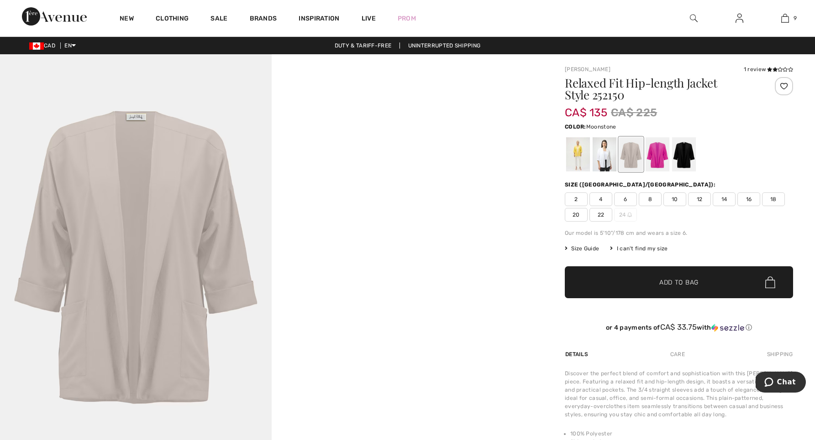
click at [629, 152] on div at bounding box center [631, 154] width 24 height 34
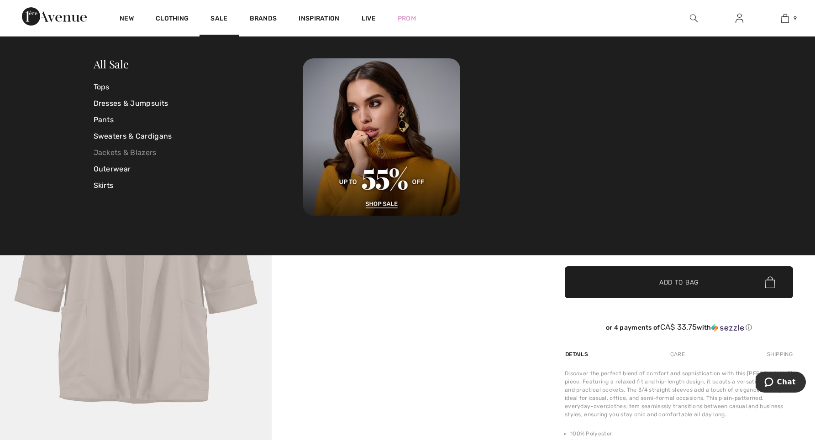
click at [147, 151] on link "Jackets & Blazers" at bounding box center [198, 153] width 209 height 16
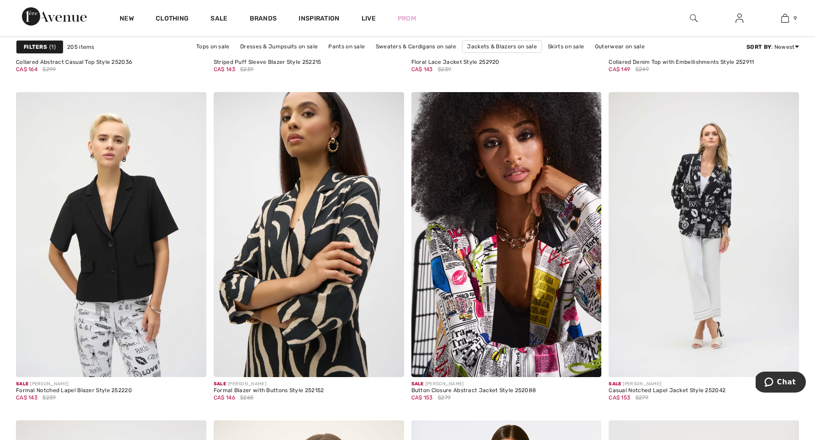
scroll to position [1817, 0]
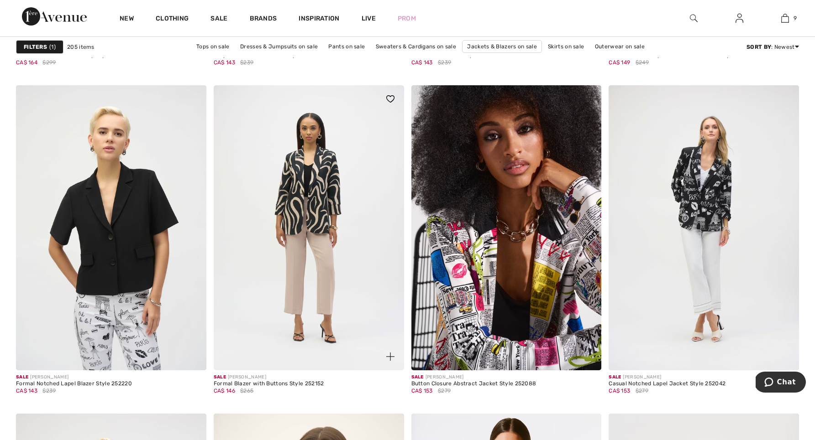
click at [318, 206] on img at bounding box center [309, 227] width 190 height 285
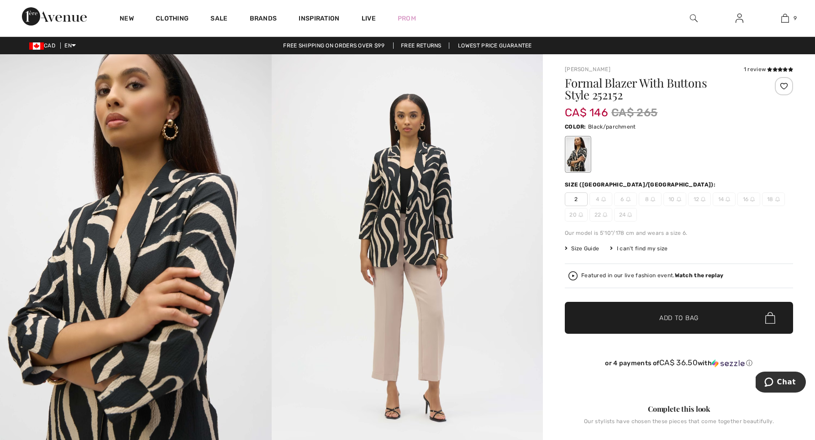
click at [675, 197] on span "10" at bounding box center [674, 200] width 23 height 14
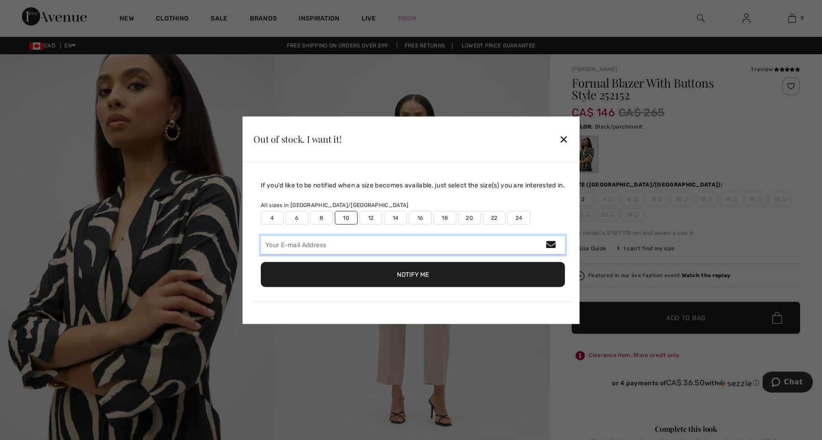
click at [262, 244] on input "email" at bounding box center [413, 245] width 304 height 19
type input "jlovemath@outlook.com"
click at [413, 274] on button "Notify Me" at bounding box center [413, 274] width 304 height 25
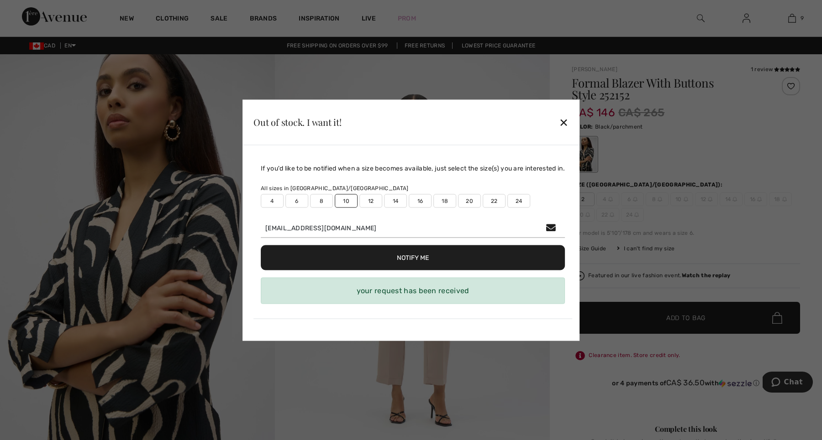
click at [565, 121] on div "✕" at bounding box center [564, 122] width 10 height 19
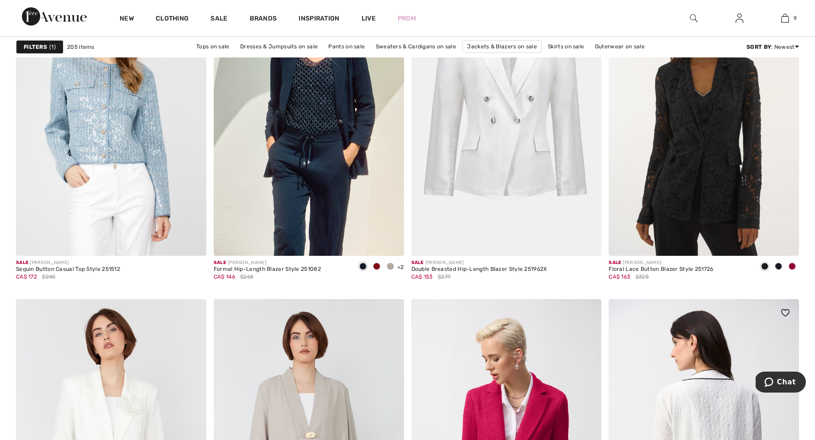
scroll to position [3394, 0]
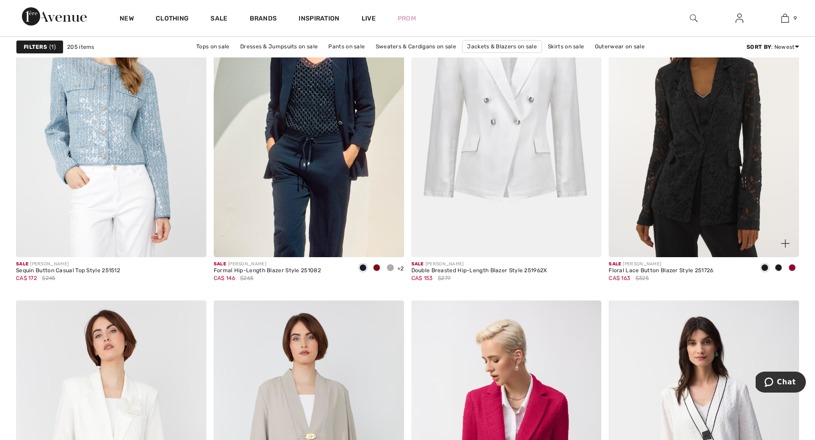
click at [692, 193] on img at bounding box center [703, 114] width 190 height 285
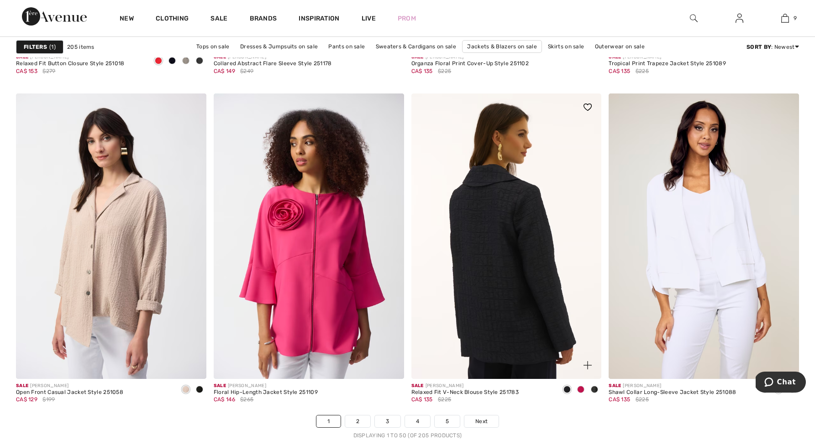
scroll to position [4724, 0]
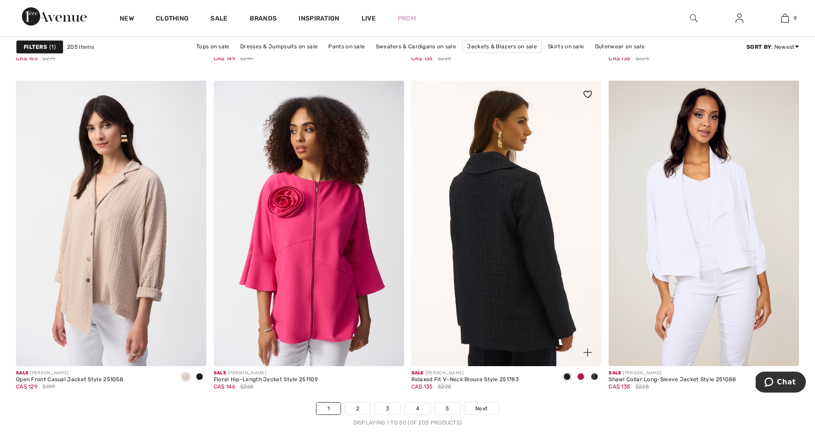
click at [487, 248] on img at bounding box center [506, 223] width 190 height 285
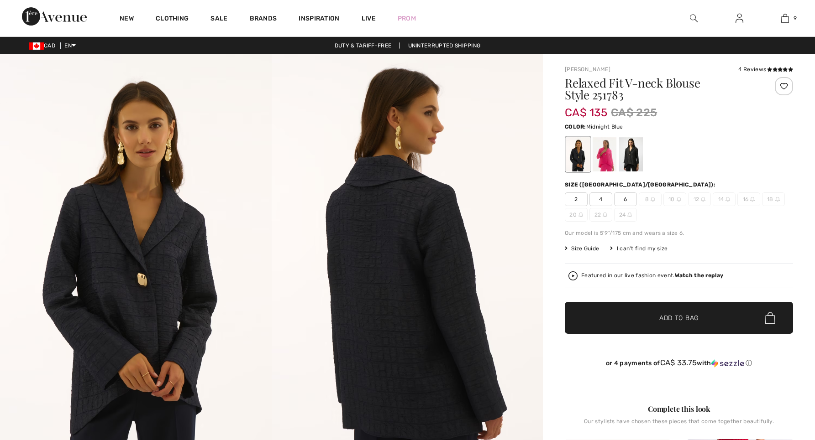
click at [608, 153] on div at bounding box center [604, 154] width 24 height 34
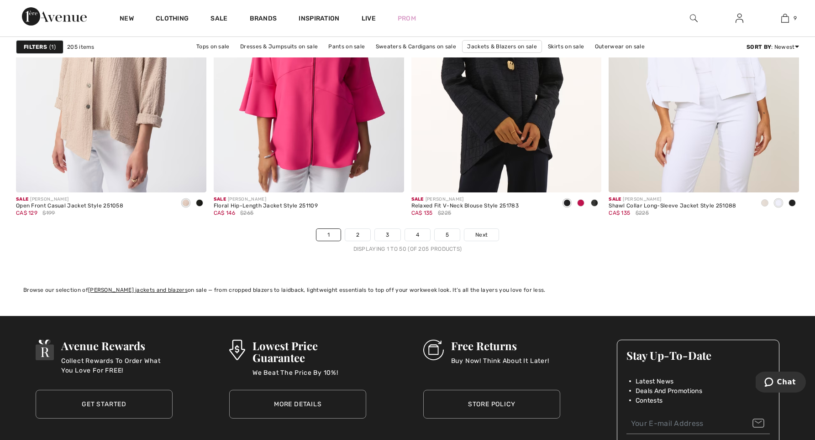
scroll to position [4904, 0]
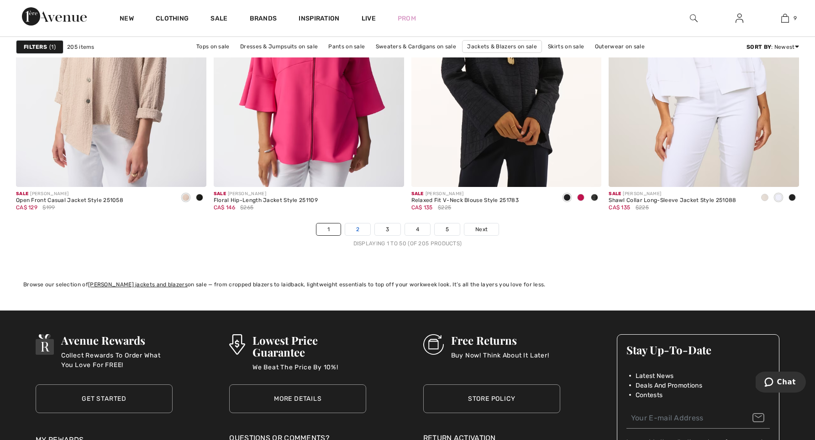
click at [356, 226] on link "2" at bounding box center [357, 230] width 25 height 12
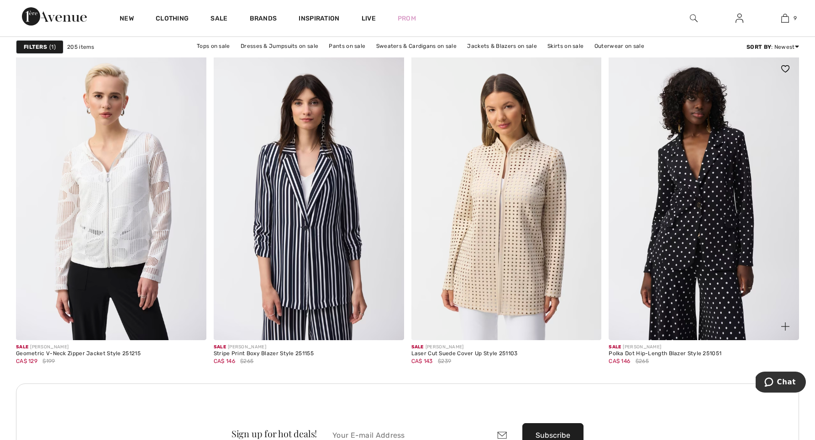
scroll to position [2175, 0]
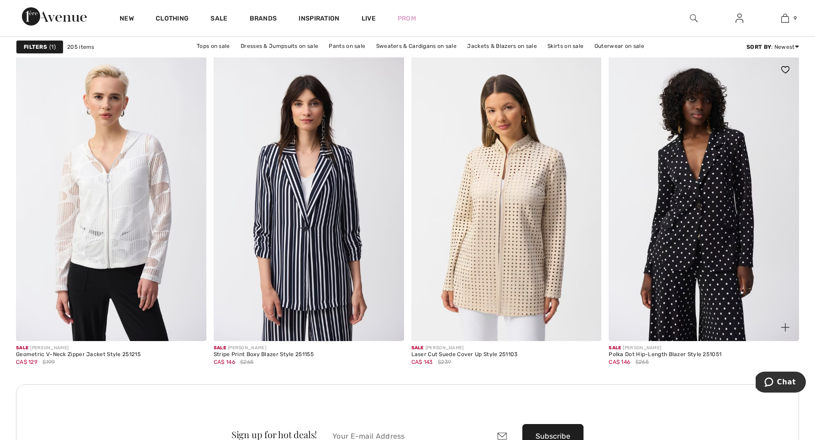
click at [712, 237] on img at bounding box center [703, 198] width 190 height 285
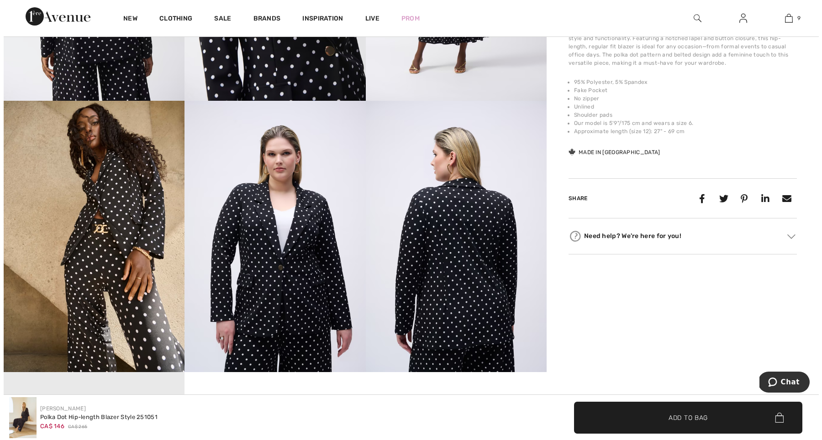
scroll to position [636, 0]
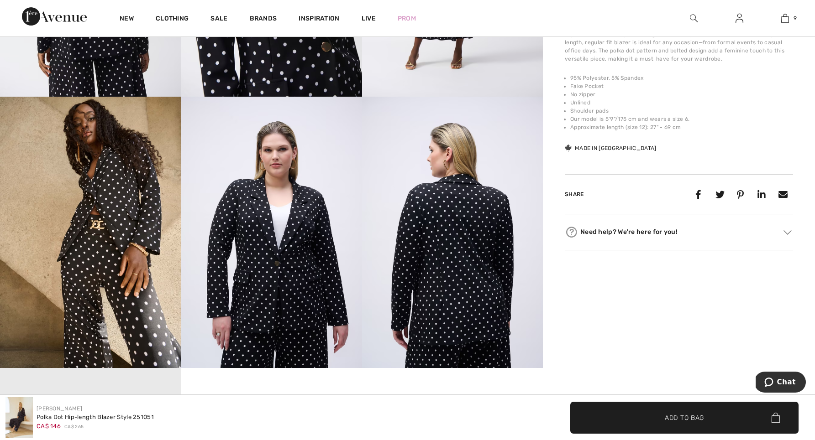
click at [239, 298] on img at bounding box center [271, 232] width 181 height 271
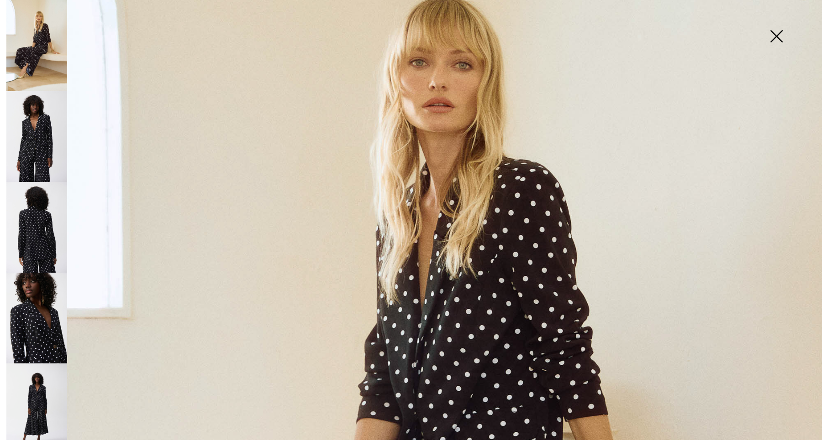
scroll to position [155, 0]
click at [42, 309] on img at bounding box center [36, 318] width 61 height 91
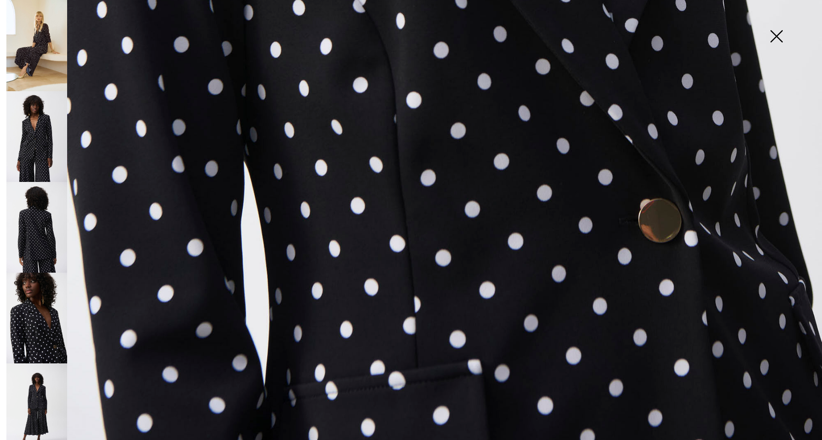
scroll to position [780, 0]
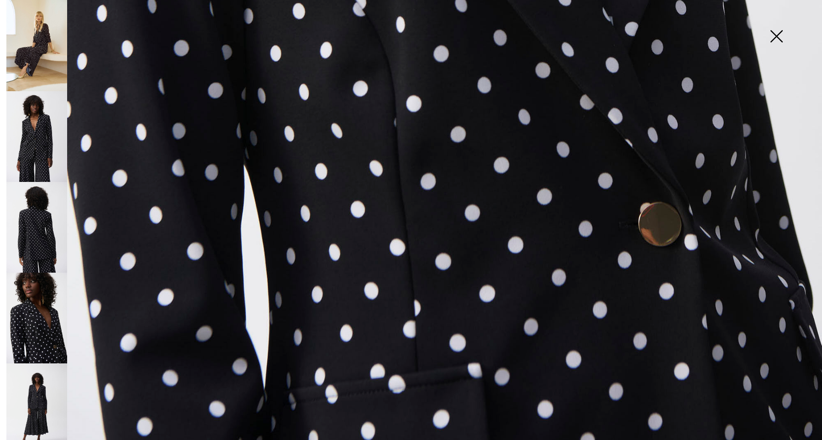
click at [40, 133] on img at bounding box center [36, 136] width 61 height 91
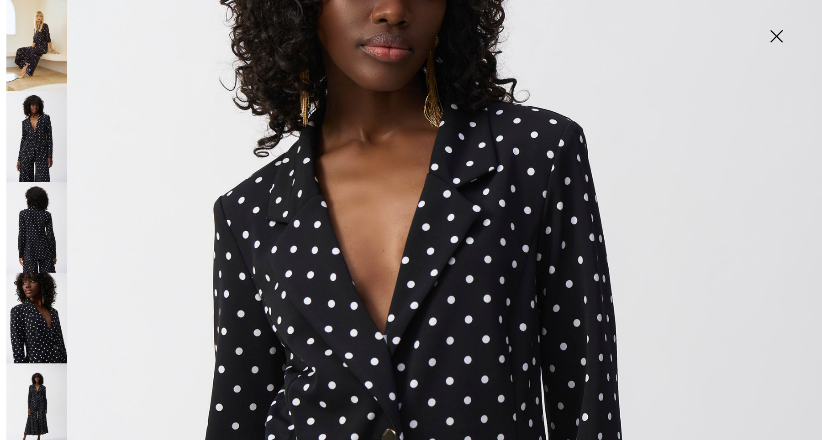
scroll to position [170, 0]
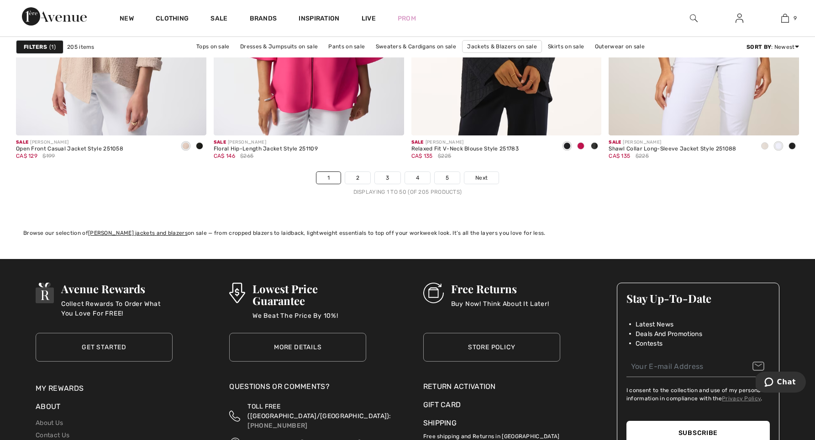
scroll to position [4960, 0]
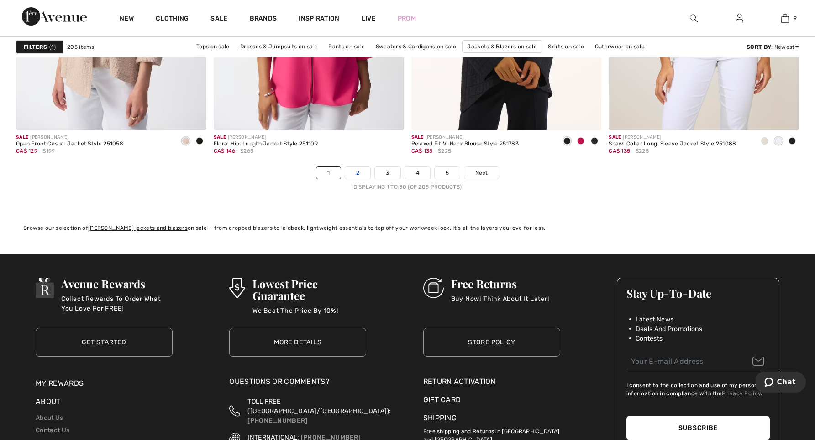
click at [356, 170] on link "2" at bounding box center [357, 173] width 25 height 12
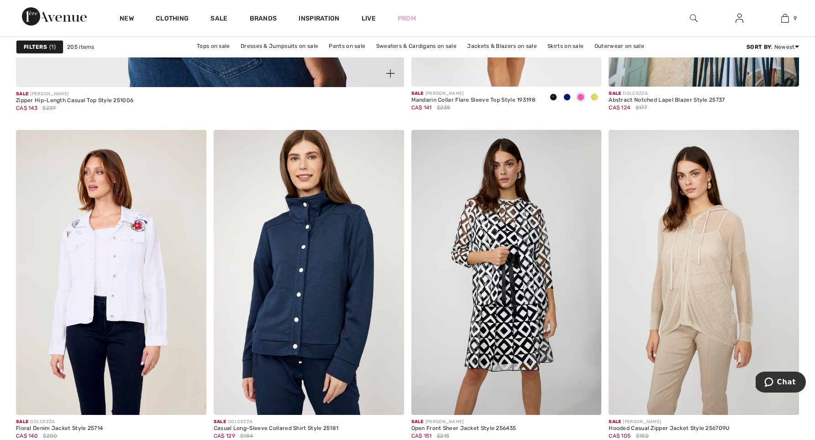
scroll to position [3239, 0]
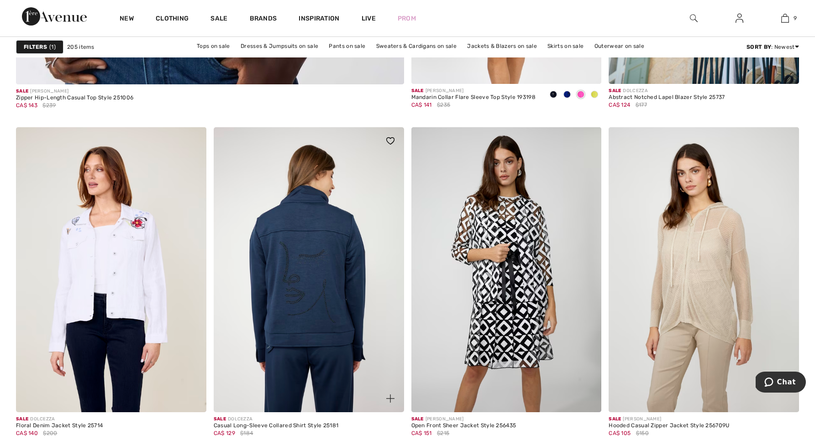
click at [295, 298] on img at bounding box center [309, 269] width 190 height 285
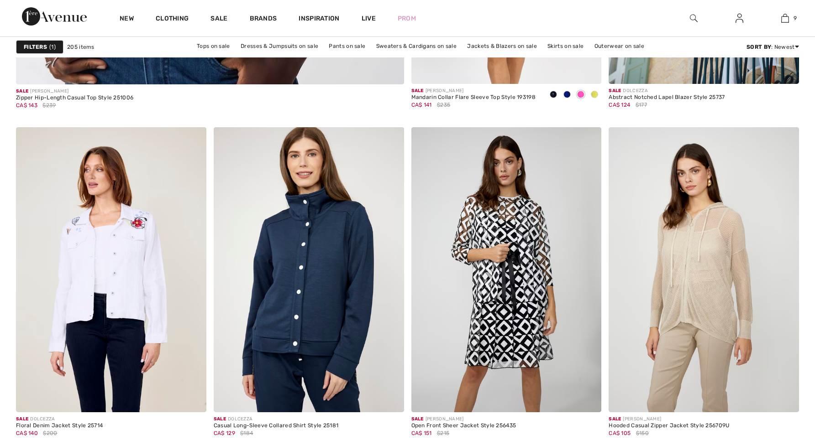
scroll to position [3239, 0]
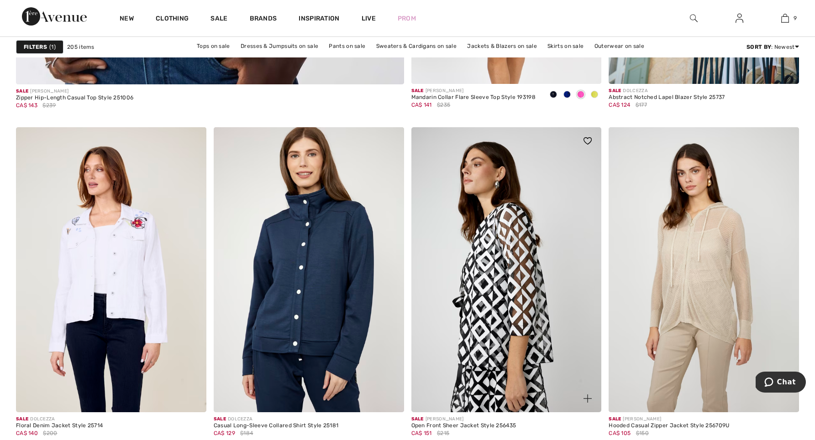
click at [501, 307] on img at bounding box center [506, 269] width 190 height 285
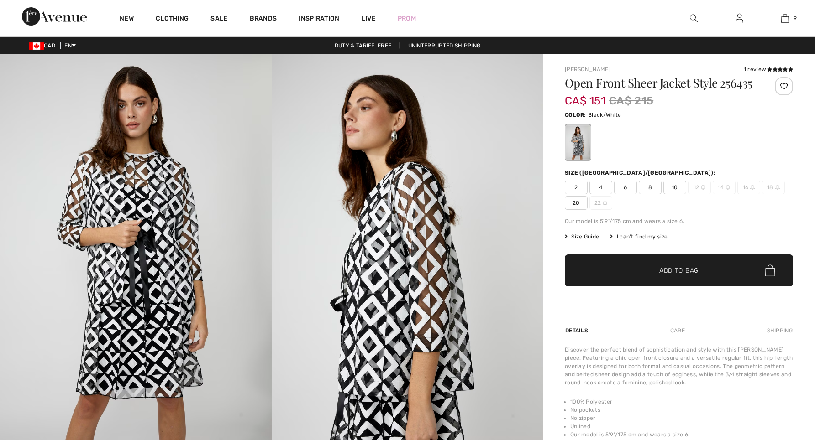
checkbox input "true"
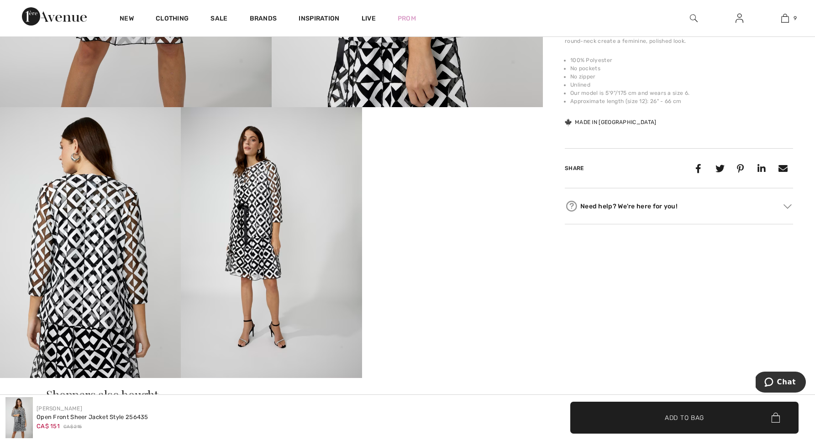
scroll to position [352, 0]
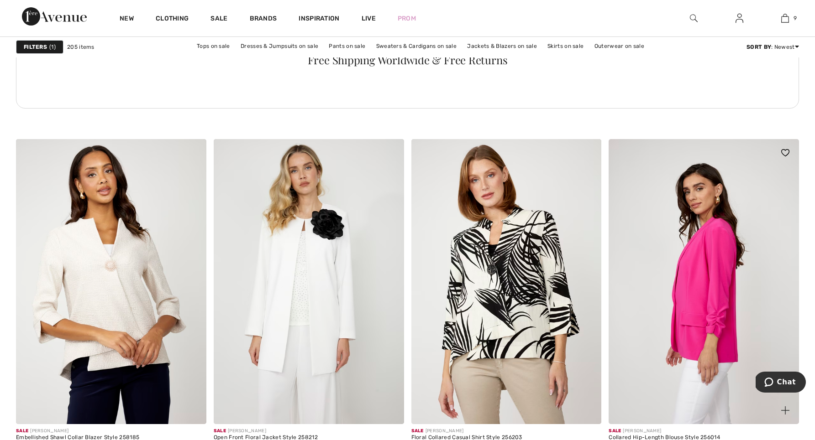
scroll to position [4016, 0]
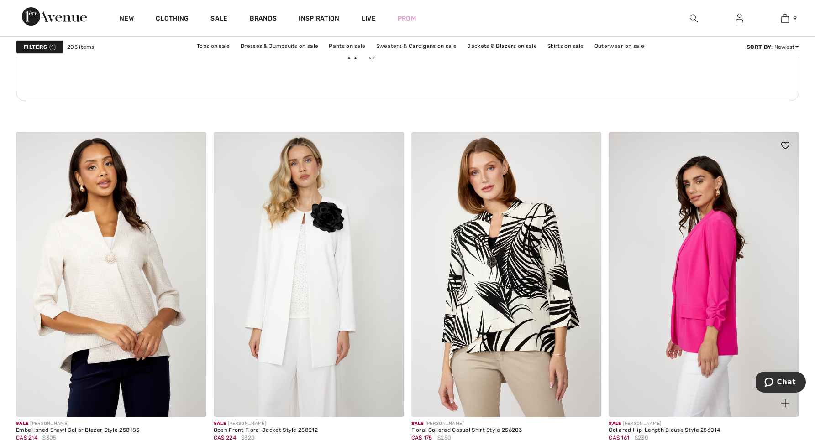
click at [756, 285] on img at bounding box center [703, 274] width 190 height 285
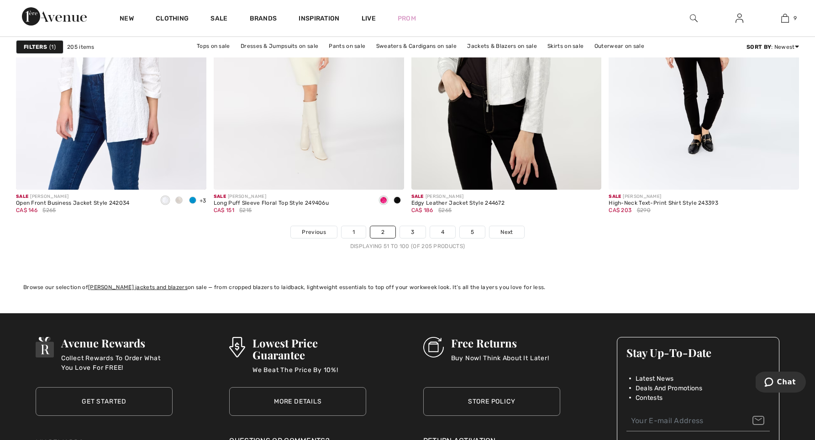
scroll to position [4909, 0]
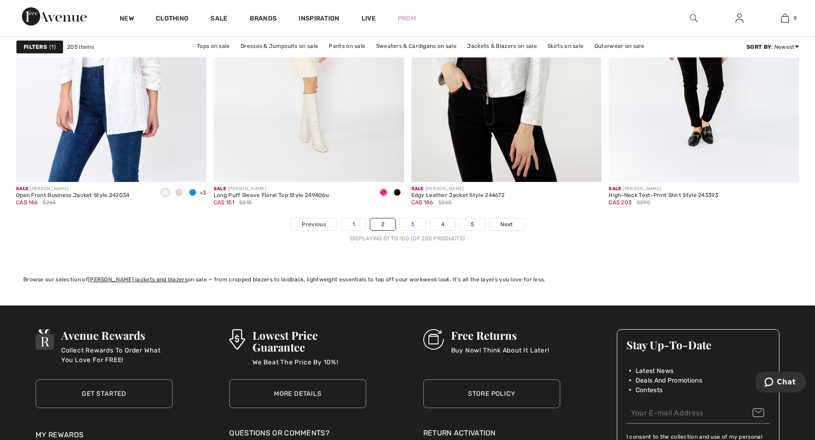
click at [410, 225] on link "3" at bounding box center [412, 225] width 25 height 12
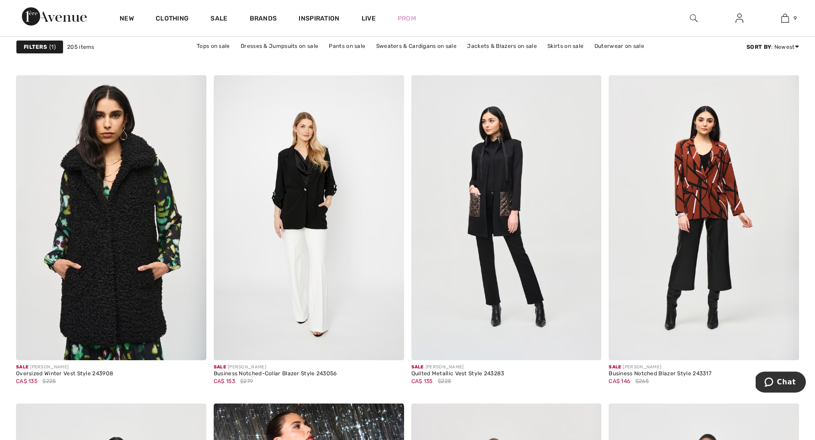
scroll to position [4073, 0]
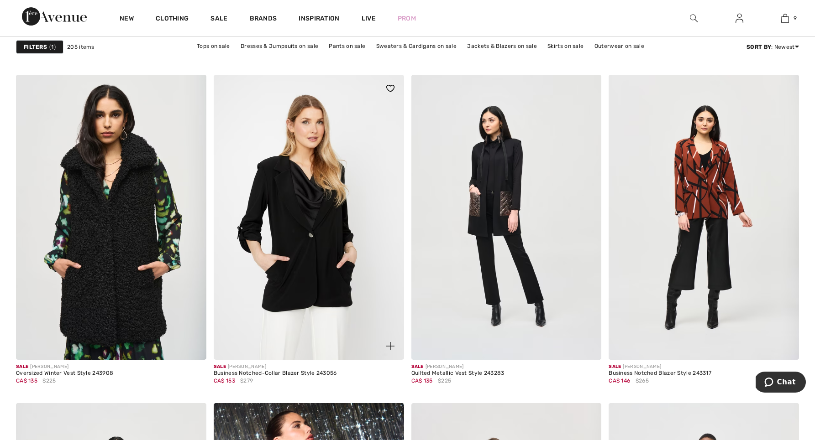
click at [291, 251] on img at bounding box center [309, 217] width 190 height 285
click at [330, 325] on img at bounding box center [309, 217] width 190 height 285
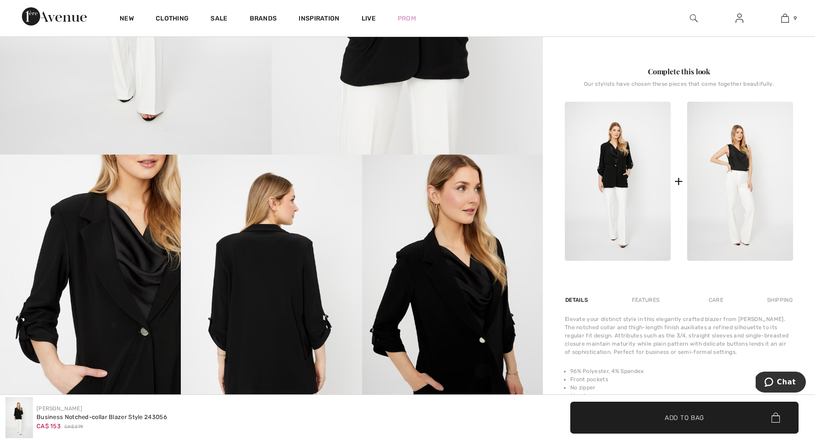
scroll to position [314, 0]
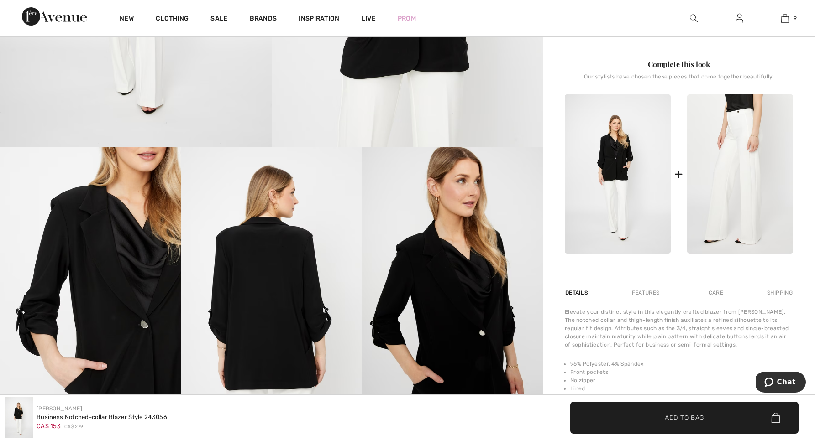
click at [737, 177] on img at bounding box center [740, 173] width 106 height 159
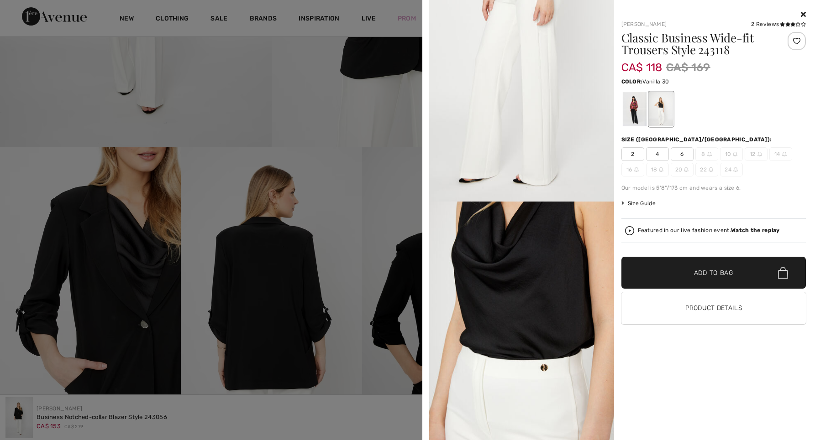
scroll to position [276, 0]
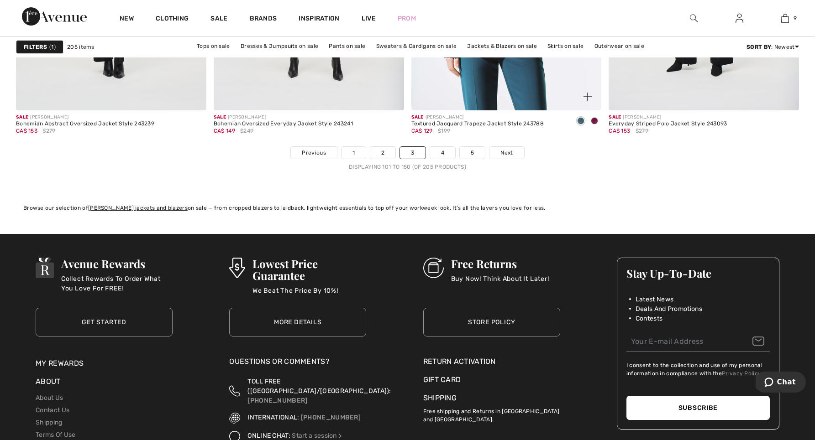
scroll to position [4989, 0]
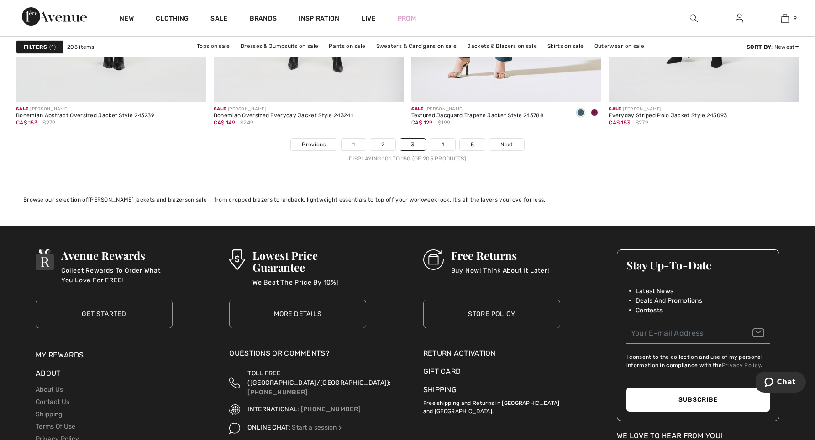
click at [441, 141] on link "4" at bounding box center [442, 145] width 25 height 12
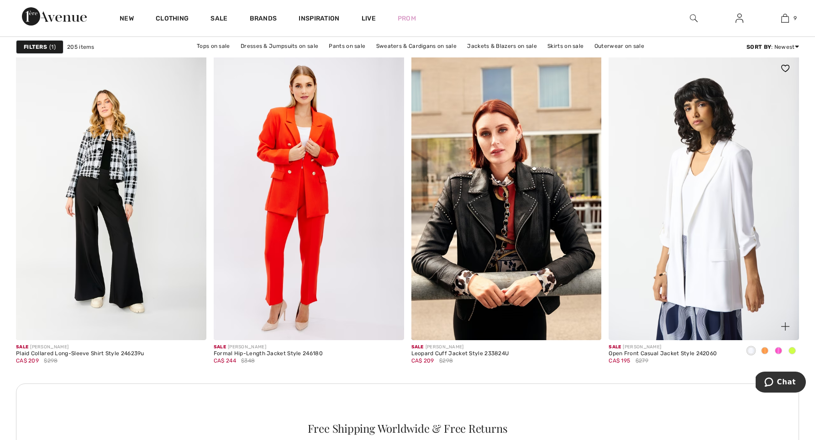
scroll to position [1083, 0]
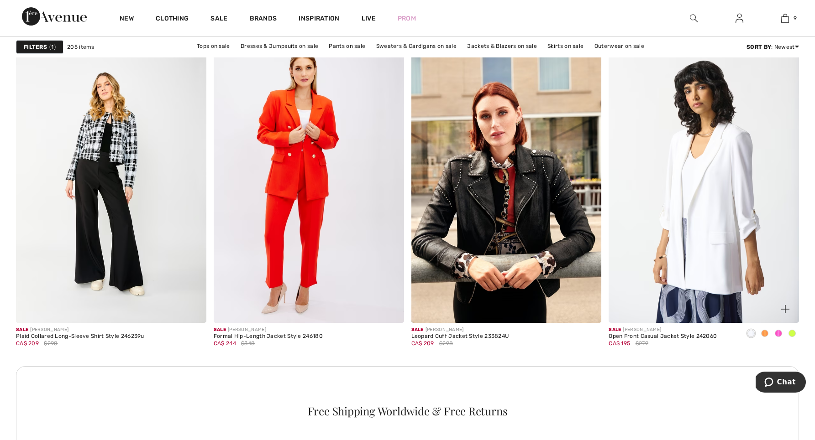
click at [715, 206] on img at bounding box center [703, 179] width 190 height 285
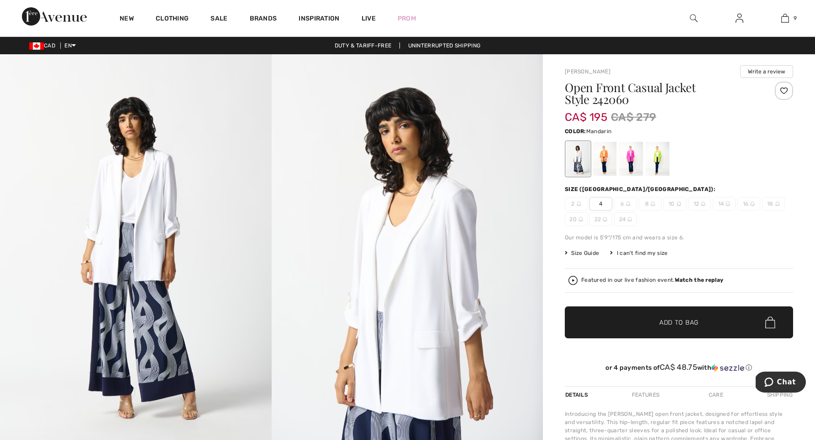
click at [603, 157] on div at bounding box center [604, 159] width 24 height 34
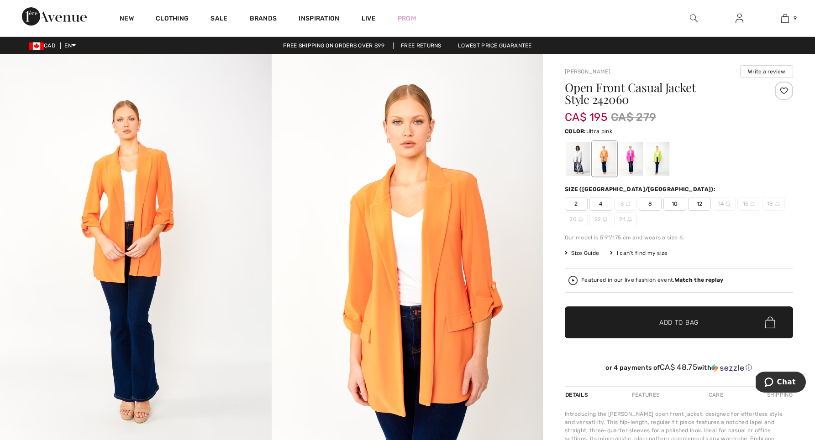
click at [634, 155] on div at bounding box center [631, 159] width 24 height 34
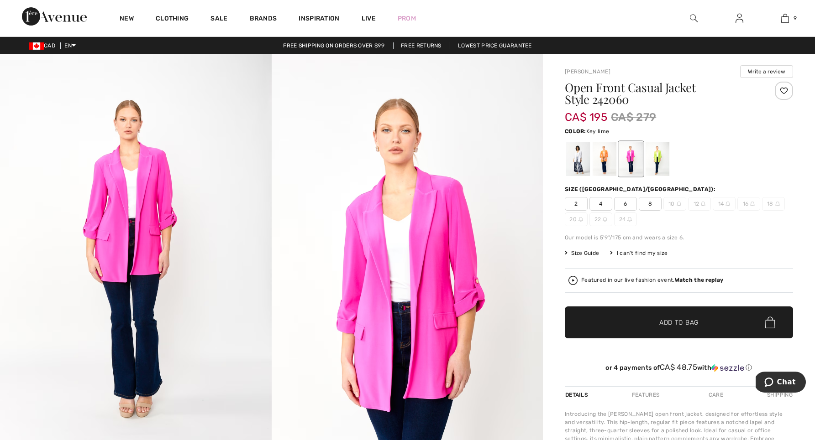
click at [660, 157] on div at bounding box center [657, 159] width 24 height 34
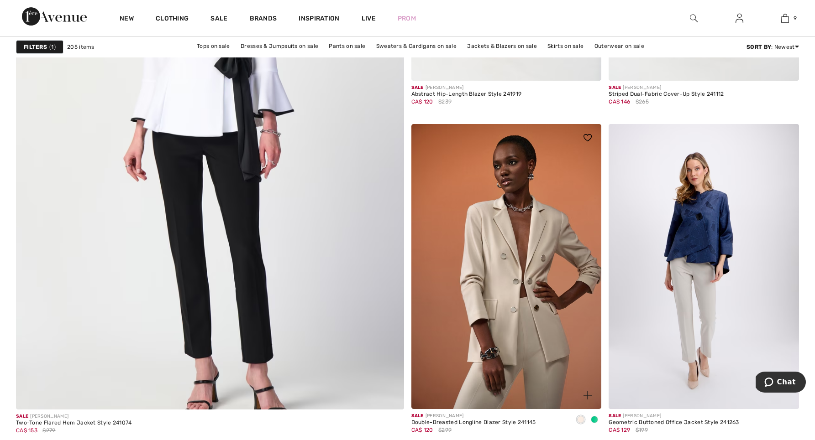
scroll to position [3015, 0]
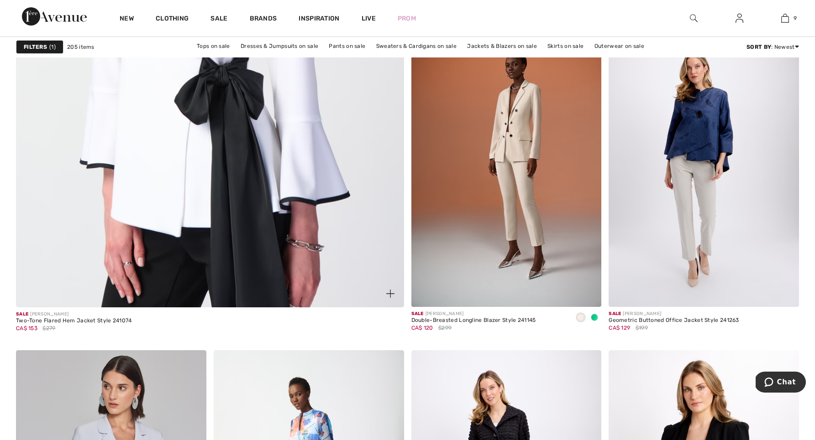
click at [209, 188] on img at bounding box center [209, 42] width 465 height 698
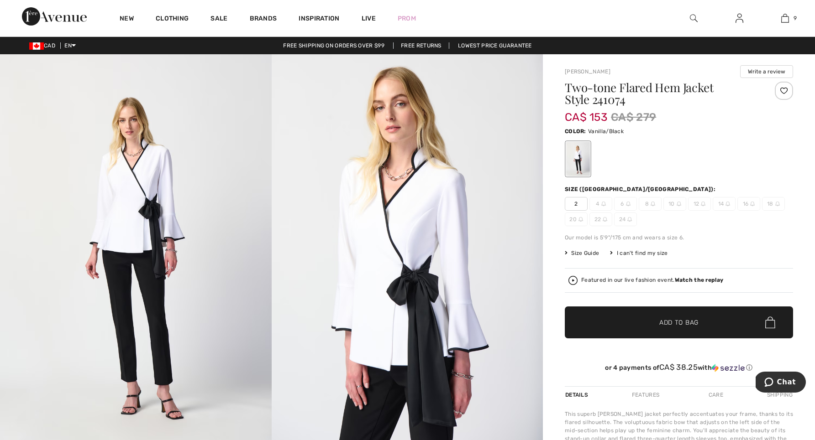
click at [650, 204] on img at bounding box center [652, 204] width 5 height 5
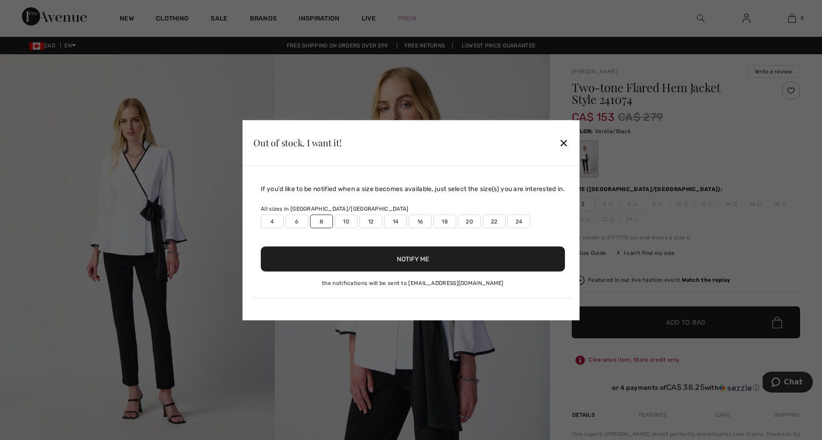
click at [417, 255] on button "Notify Me" at bounding box center [413, 258] width 304 height 25
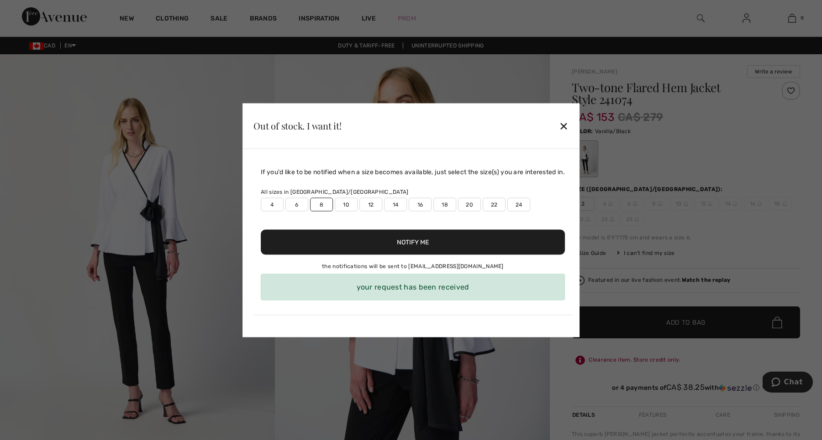
click at [565, 125] on div "✕" at bounding box center [564, 125] width 10 height 19
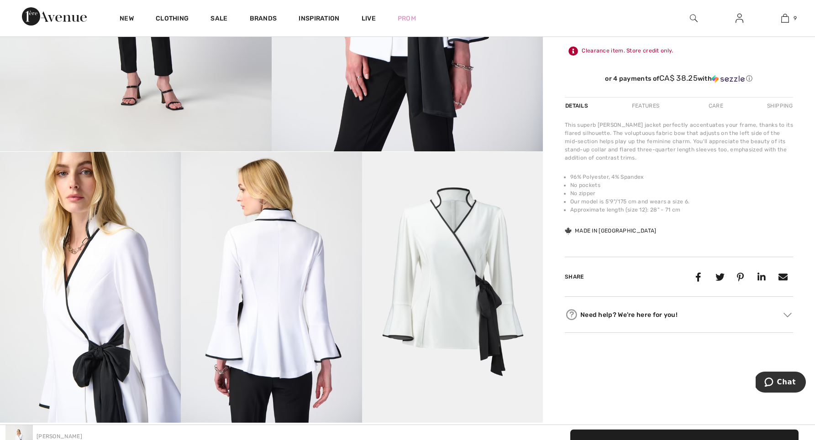
scroll to position [-12, 0]
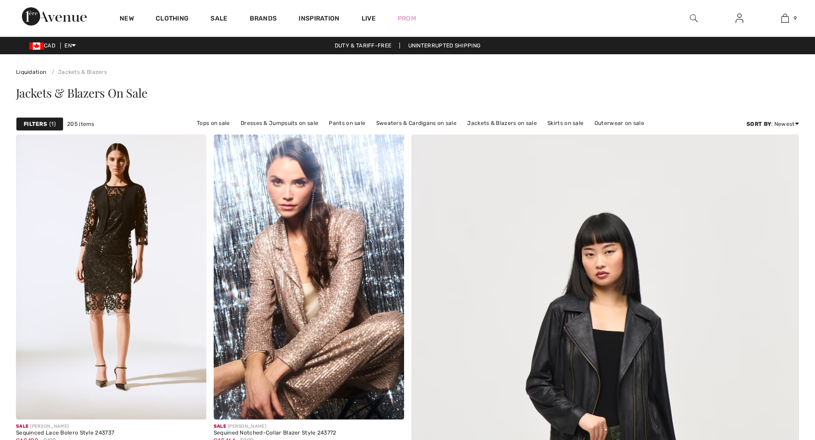
checkbox input "true"
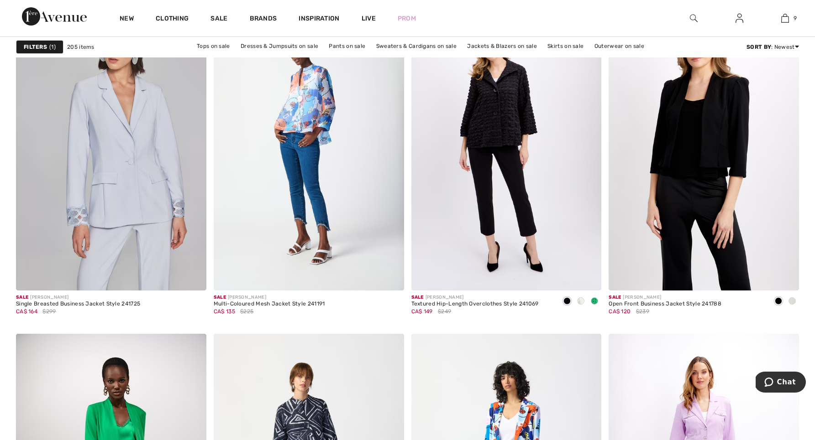
scroll to position [3350, 0]
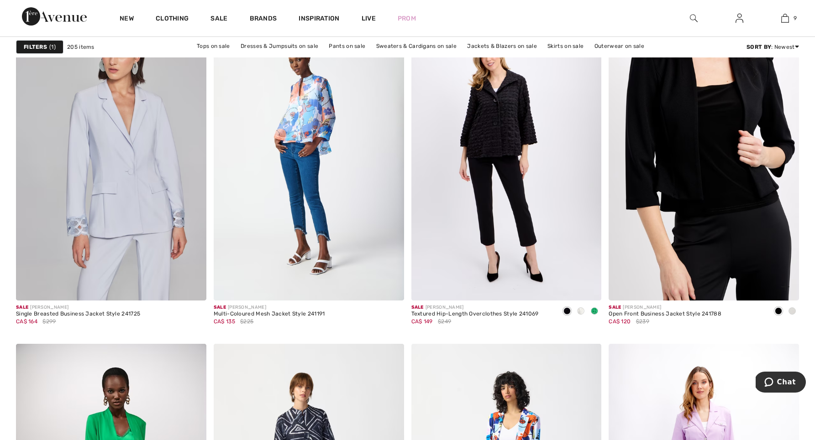
click at [689, 136] on img at bounding box center [703, 158] width 190 height 285
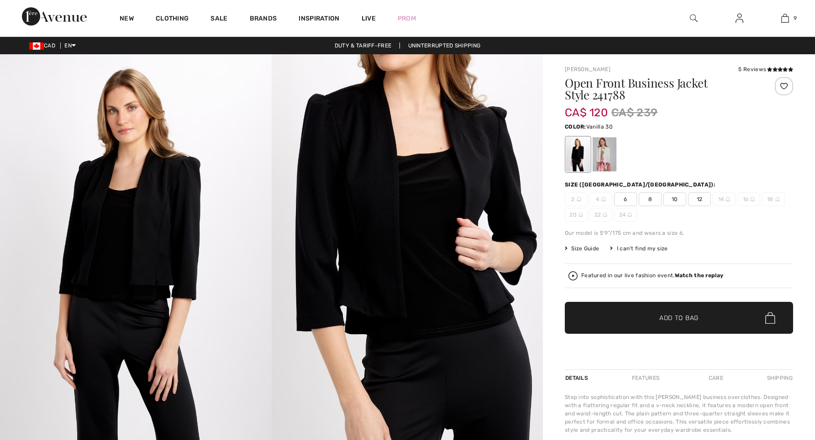
checkbox input "true"
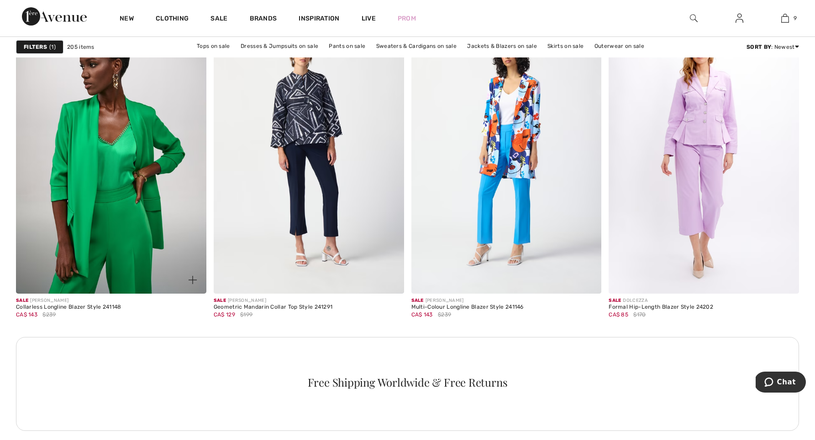
scroll to position [3690, 0]
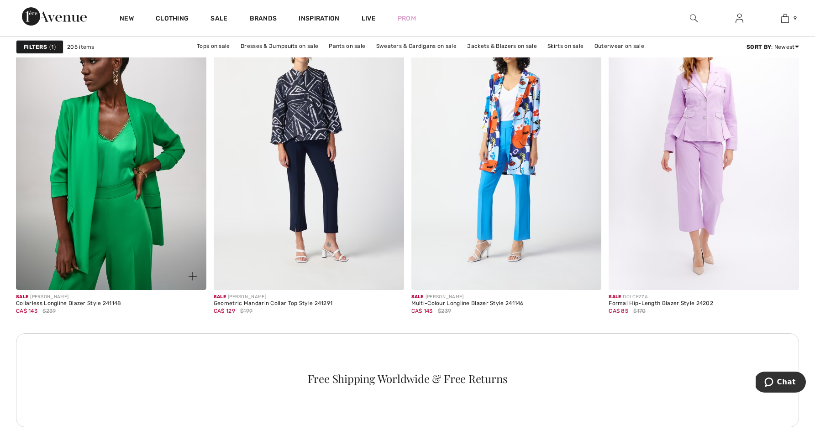
click at [92, 205] on img at bounding box center [111, 147] width 190 height 285
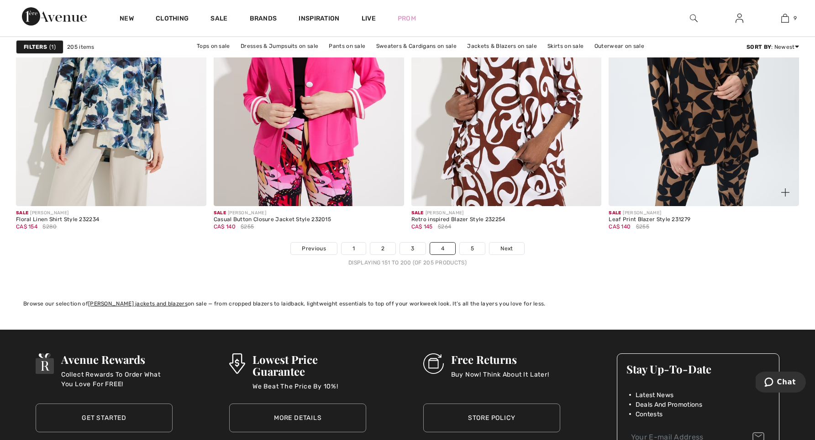
scroll to position [4910, 0]
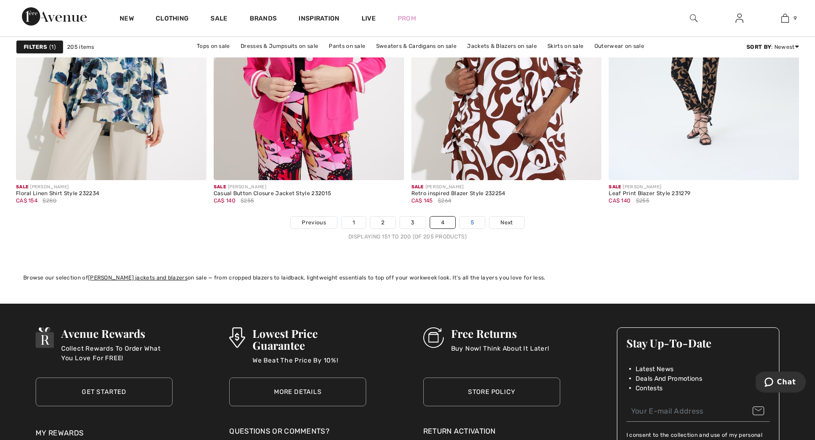
click at [471, 218] on link "5" at bounding box center [472, 223] width 25 height 12
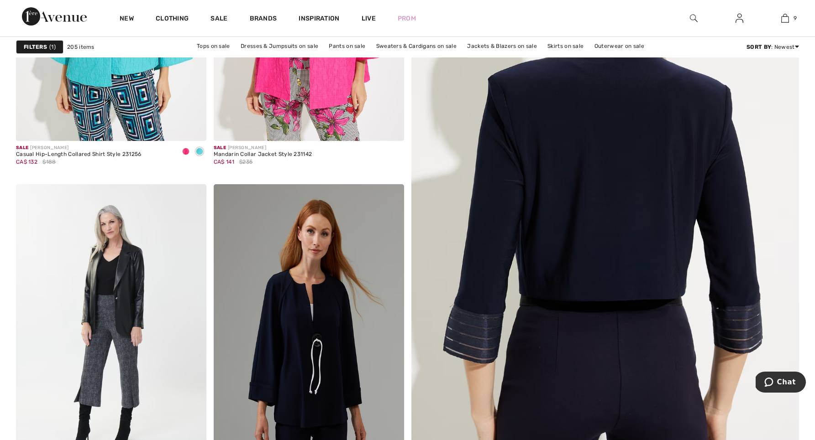
scroll to position [273, 0]
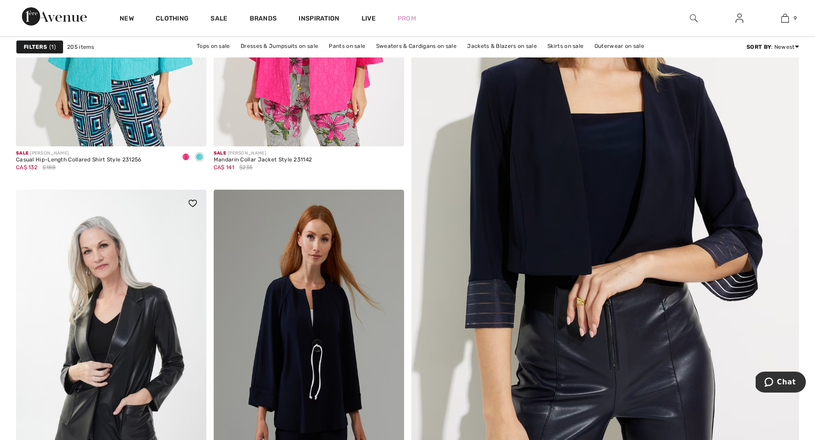
click at [134, 342] on img at bounding box center [111, 332] width 190 height 285
click at [135, 342] on img at bounding box center [111, 332] width 190 height 285
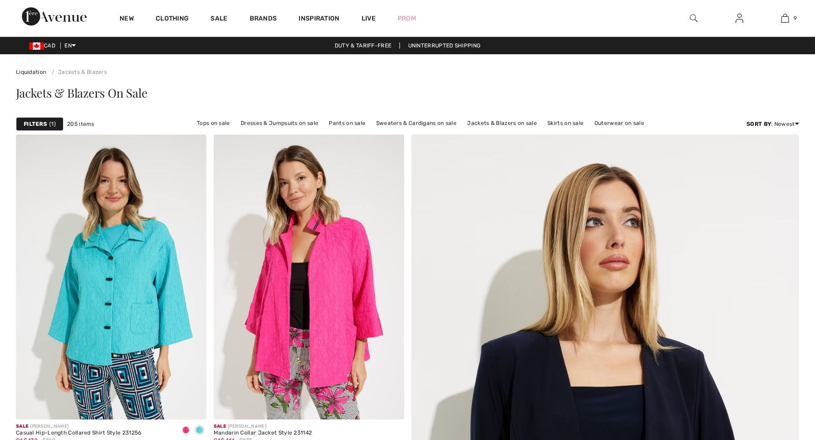
checkbox input "true"
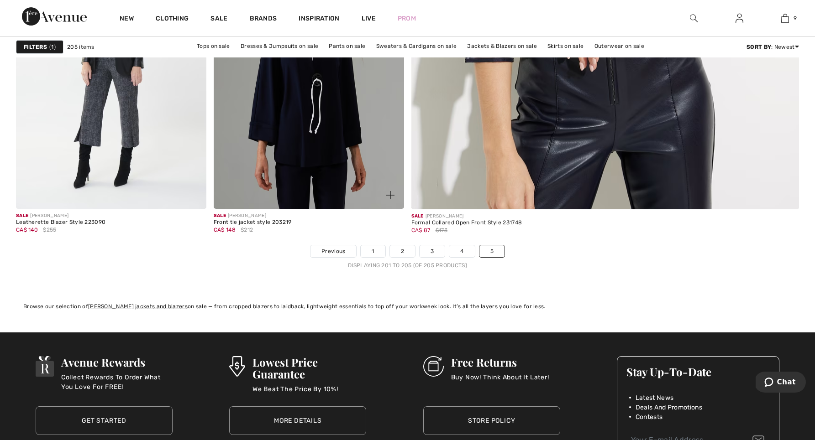
scroll to position [540, 0]
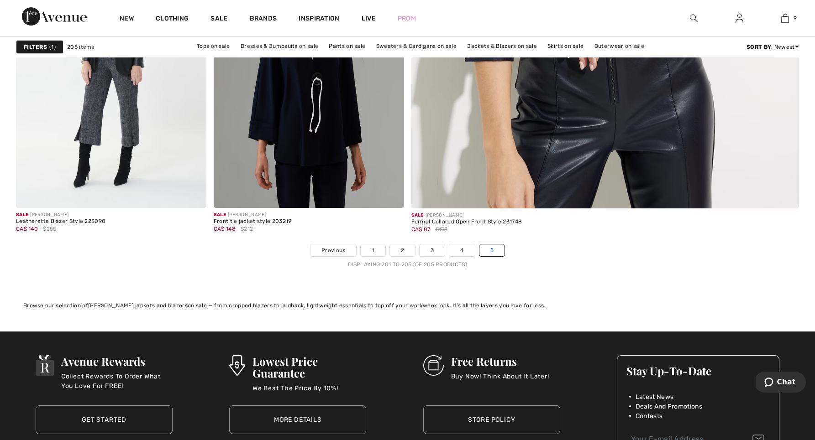
click at [495, 248] on link "5" at bounding box center [491, 251] width 25 height 12
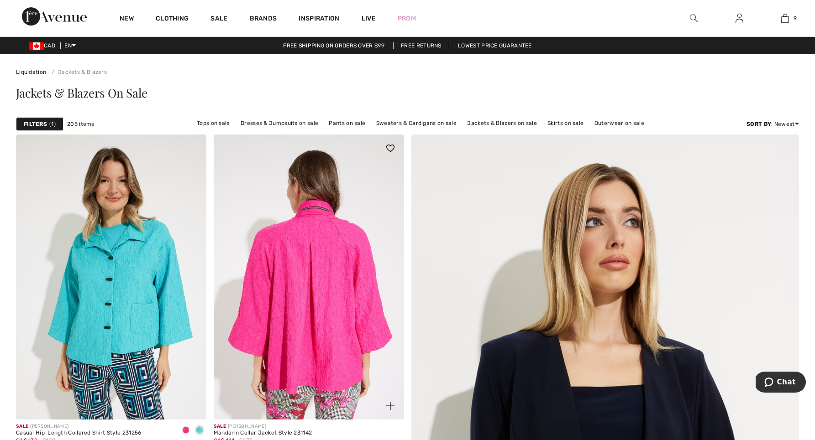
click at [322, 321] on img at bounding box center [309, 277] width 190 height 285
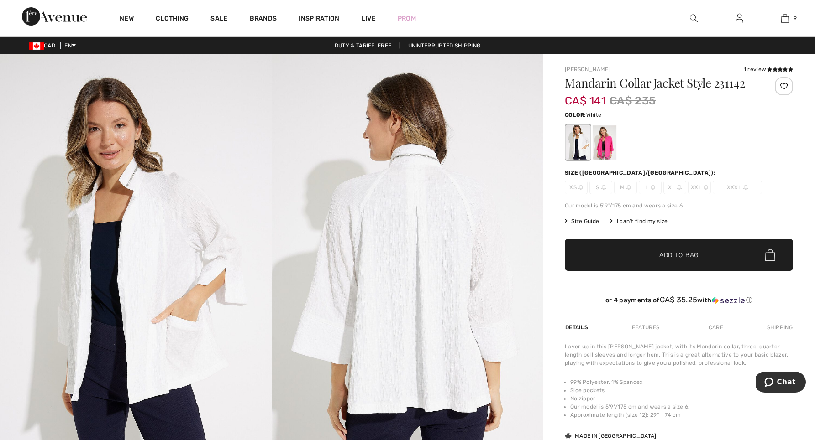
click at [578, 141] on div at bounding box center [578, 143] width 24 height 34
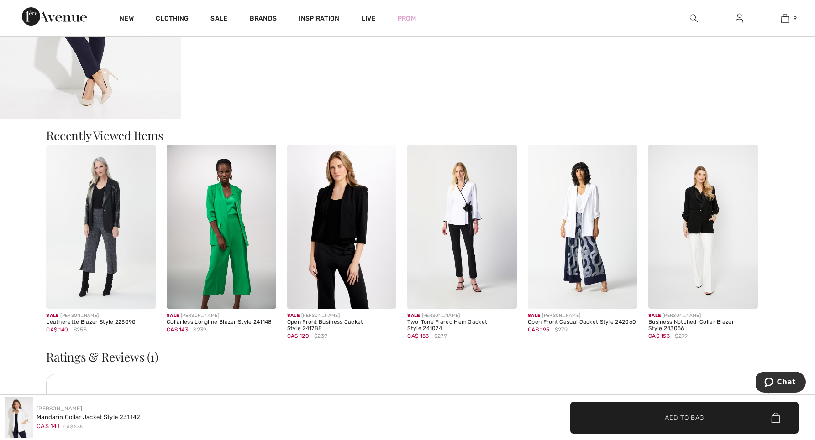
scroll to position [891, 0]
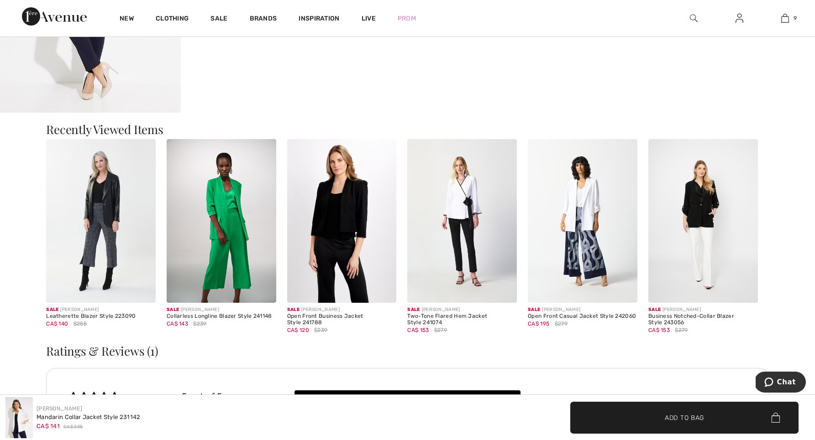
click at [473, 260] on img at bounding box center [462, 221] width 110 height 164
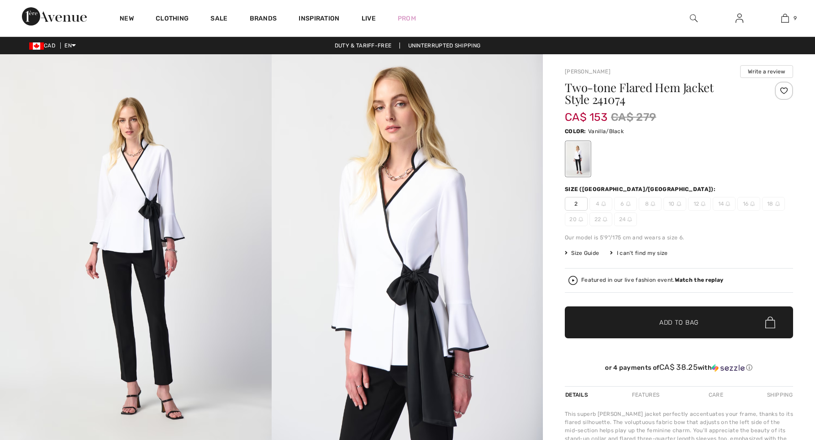
checkbox input "true"
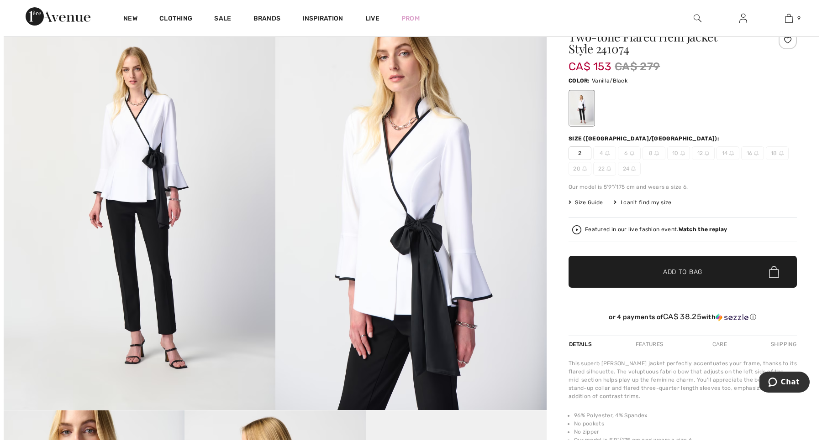
scroll to position [50, 0]
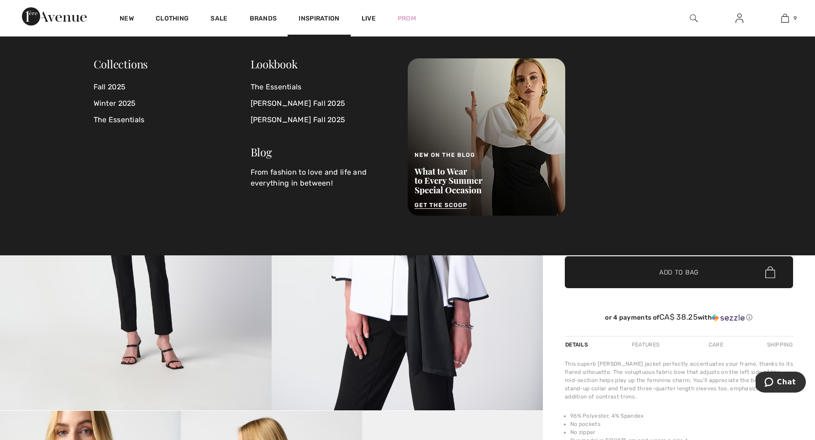
click at [691, 14] on img at bounding box center [694, 18] width 8 height 11
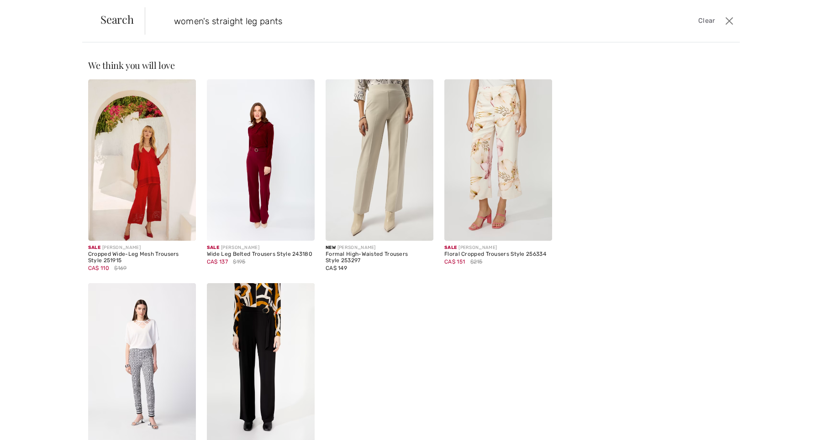
type input "women's straight leg pants"
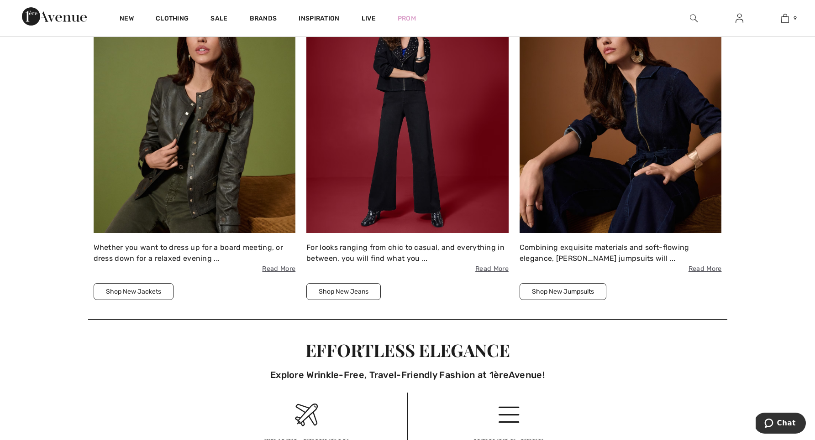
scroll to position [1376, 0]
